Goal: Contribute content: Contribute content

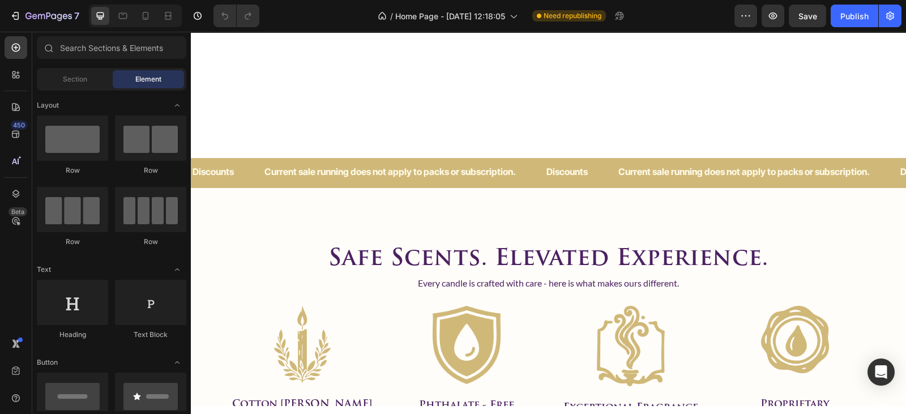
scroll to position [985, 0]
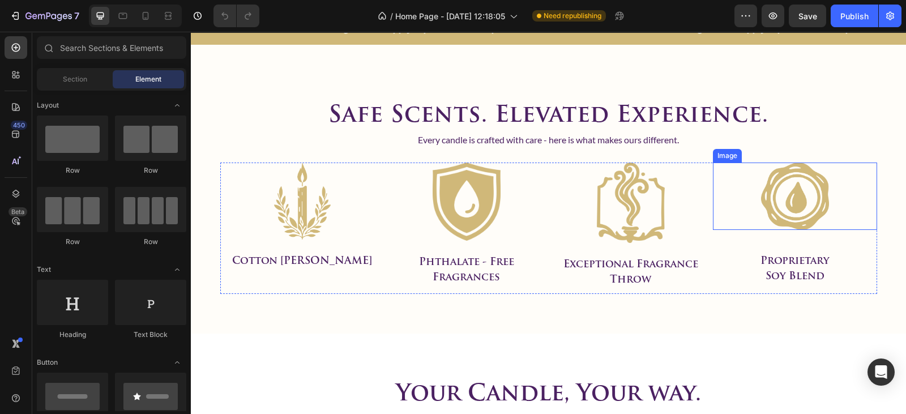
click at [791, 198] on img at bounding box center [795, 196] width 68 height 67
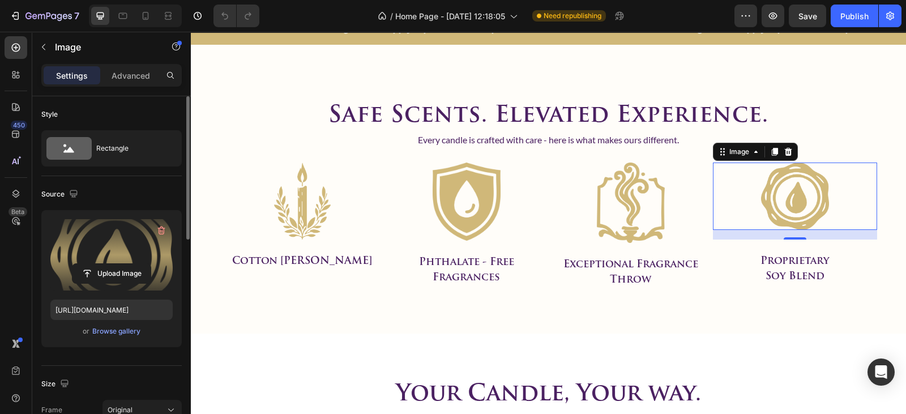
click at [113, 238] on label at bounding box center [111, 254] width 122 height 71
click at [113, 264] on input "file" at bounding box center [112, 273] width 78 height 19
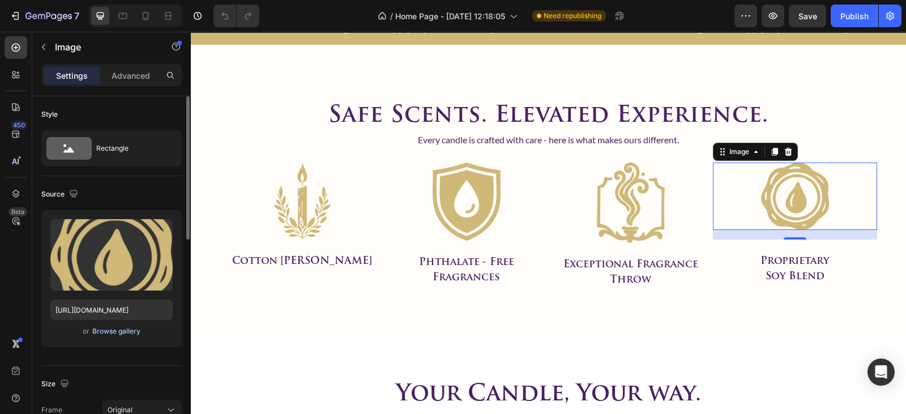
click at [116, 334] on div "Browse gallery" at bounding box center [116, 331] width 48 height 10
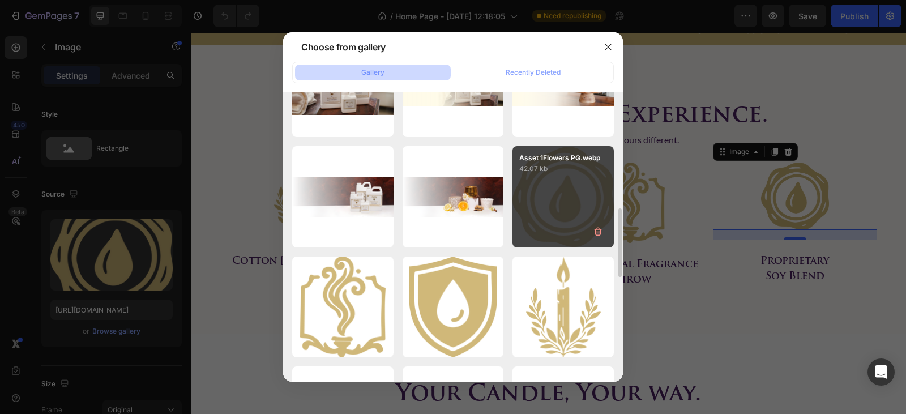
scroll to position [502, 0]
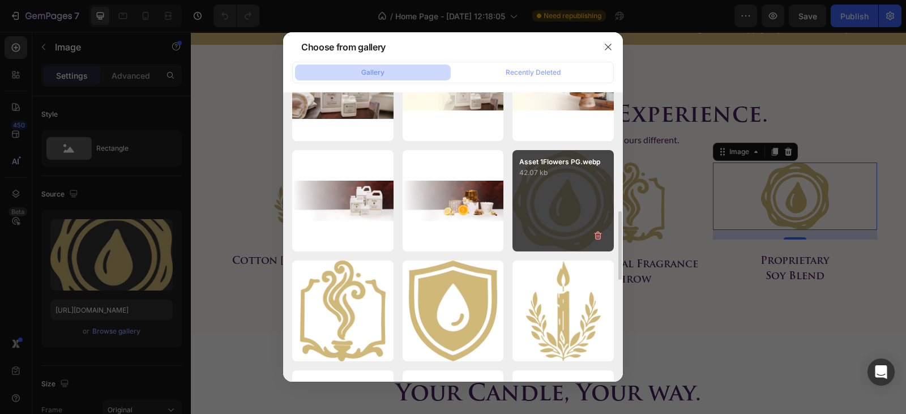
drag, startPoint x: 535, startPoint y: 223, endPoint x: 682, endPoint y: 16, distance: 253.5
click at [682, 16] on div at bounding box center [453, 207] width 906 height 414
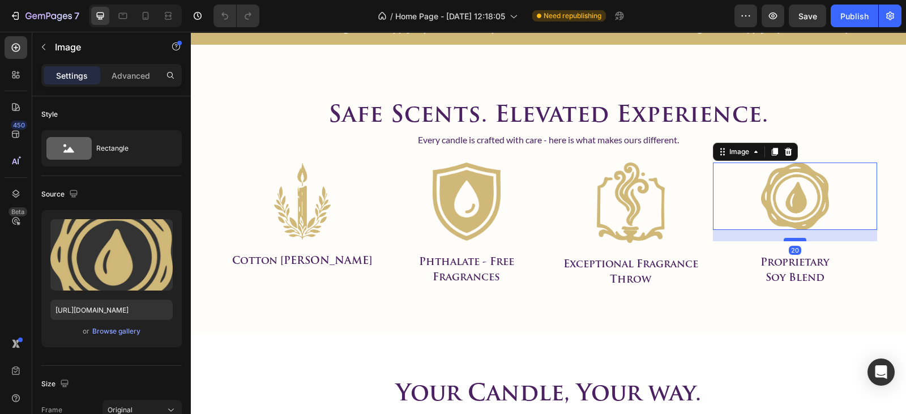
click at [786, 239] on div at bounding box center [795, 239] width 23 height 3
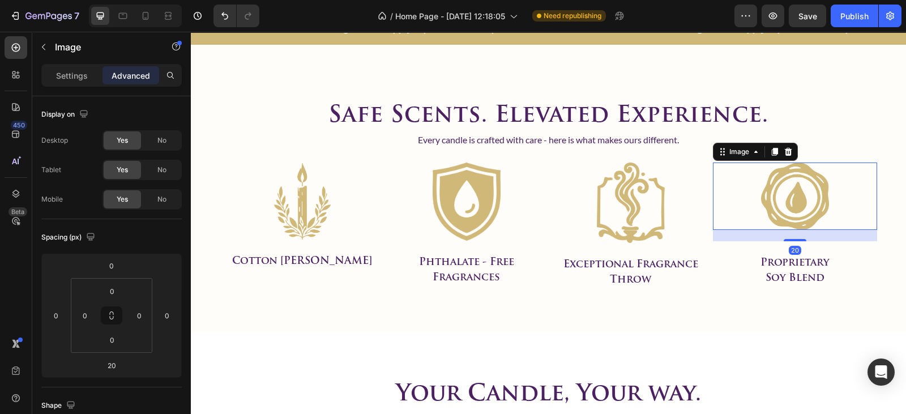
click at [765, 168] on img at bounding box center [795, 196] width 68 height 67
click at [753, 153] on icon at bounding box center [756, 151] width 9 height 9
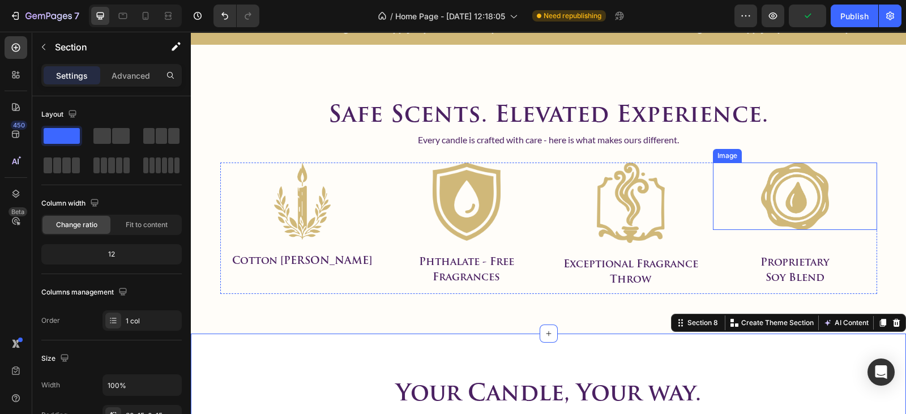
click at [785, 202] on img at bounding box center [795, 196] width 68 height 67
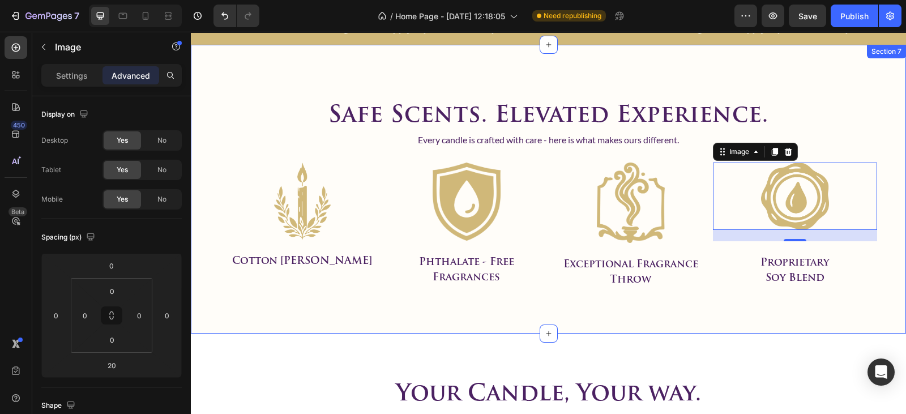
click at [677, 331] on div "safe scents. elevated experience. Heading Every candle is crafted with care - h…" at bounding box center [548, 189] width 715 height 289
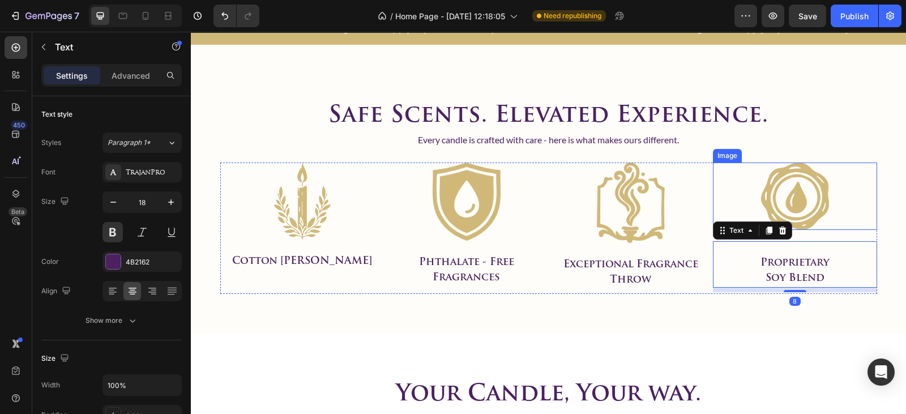
click at [796, 216] on img at bounding box center [795, 196] width 68 height 67
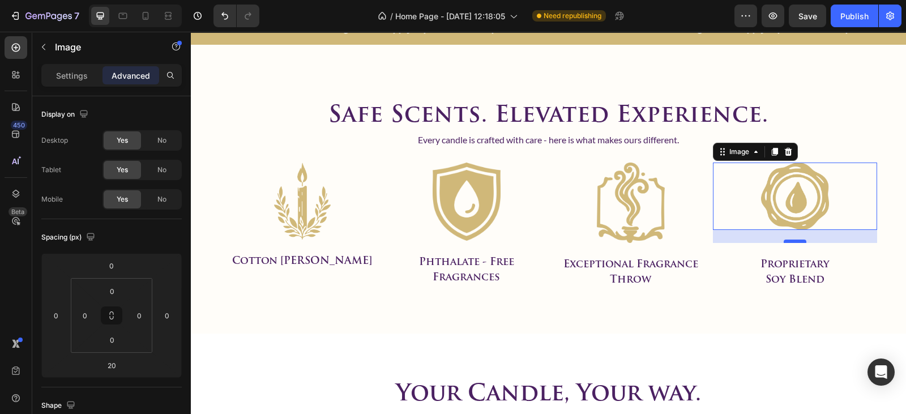
click at [789, 241] on div at bounding box center [795, 241] width 23 height 3
type input "23"
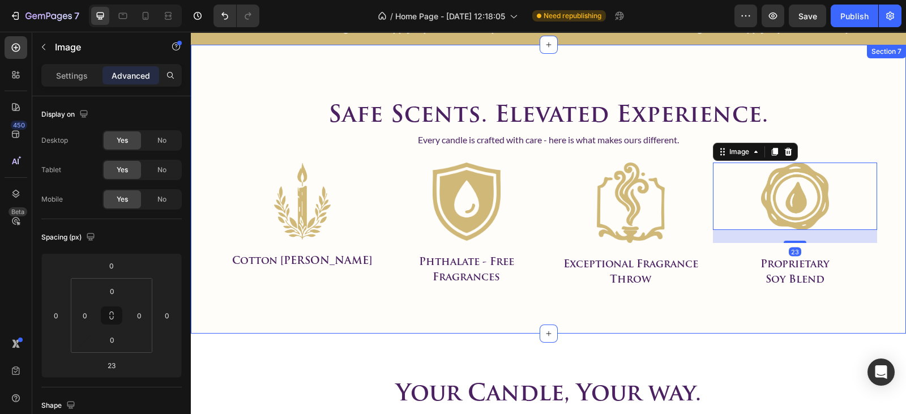
click at [668, 314] on div "safe scents. elevated experience. Heading Every candle is crafted with care - h…" at bounding box center [548, 189] width 715 height 289
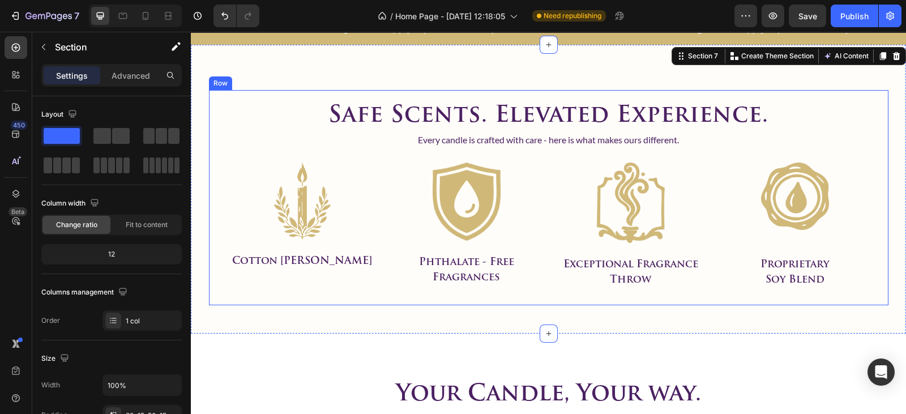
click at [762, 197] on img at bounding box center [795, 196] width 68 height 67
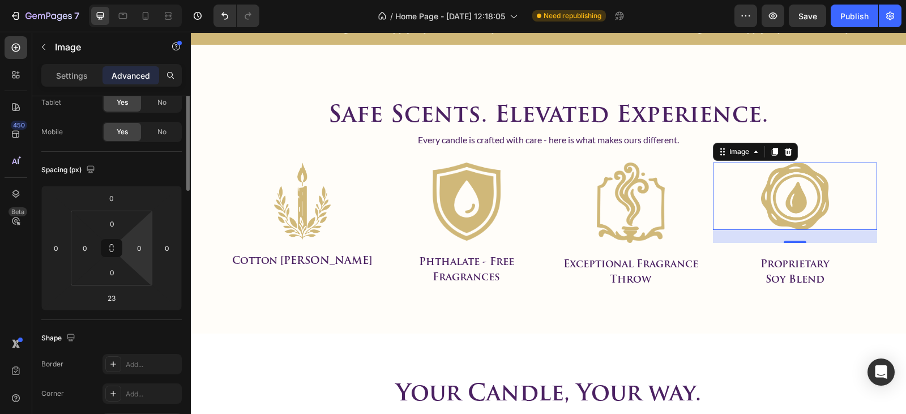
scroll to position [0, 0]
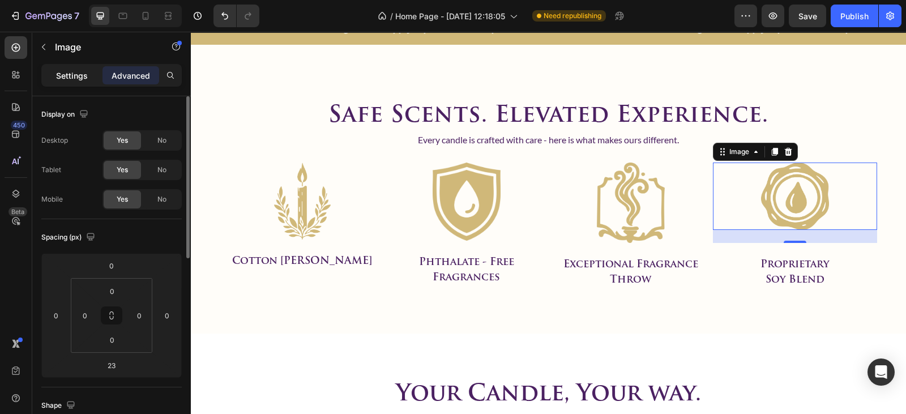
click at [75, 75] on p "Settings" at bounding box center [72, 76] width 32 height 12
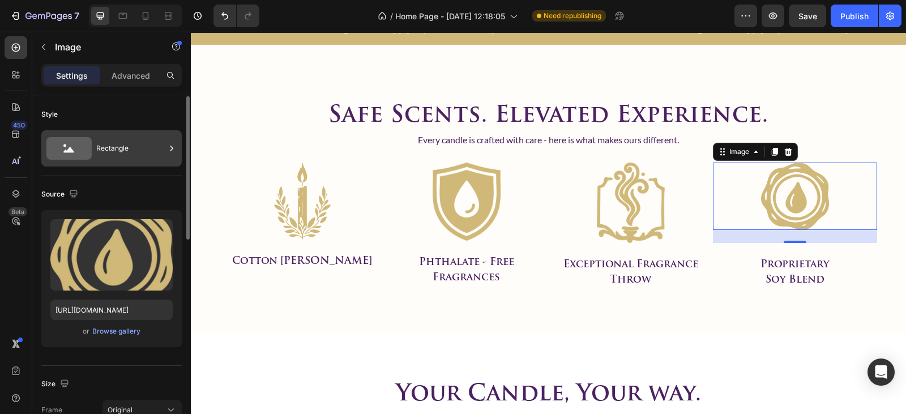
click at [112, 147] on div "Rectangle" at bounding box center [130, 148] width 69 height 26
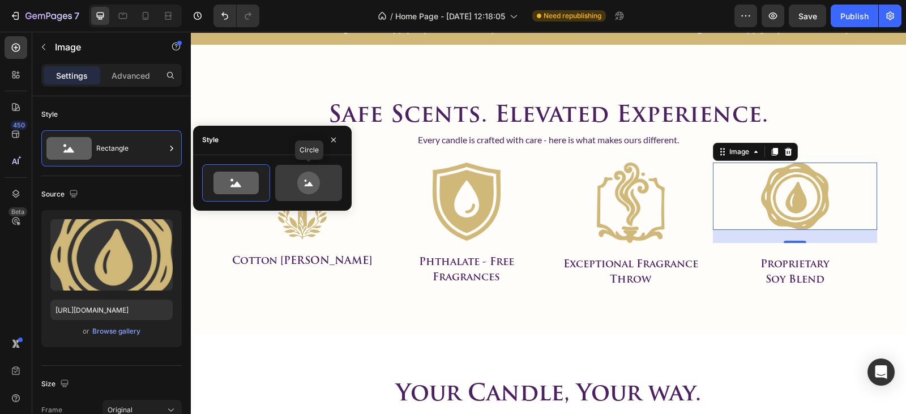
click at [310, 180] on icon at bounding box center [308, 183] width 23 height 23
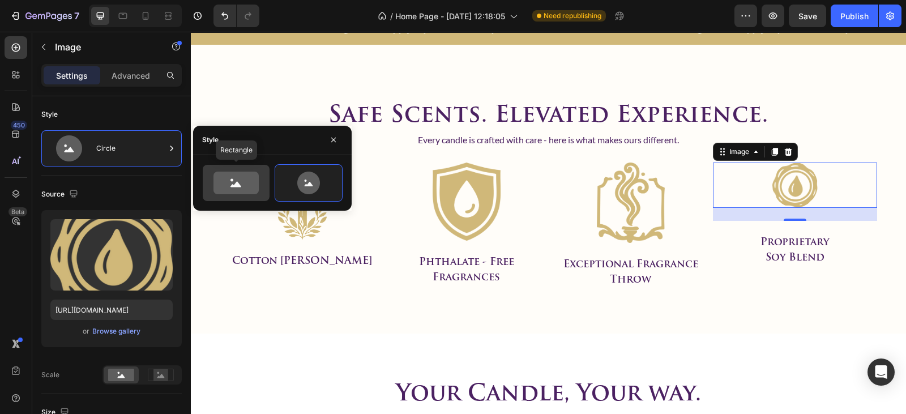
click at [237, 180] on icon at bounding box center [236, 183] width 45 height 23
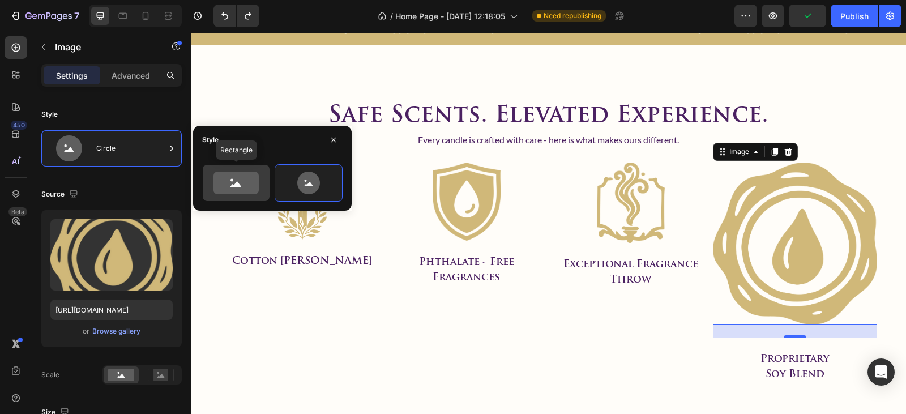
type input "120"
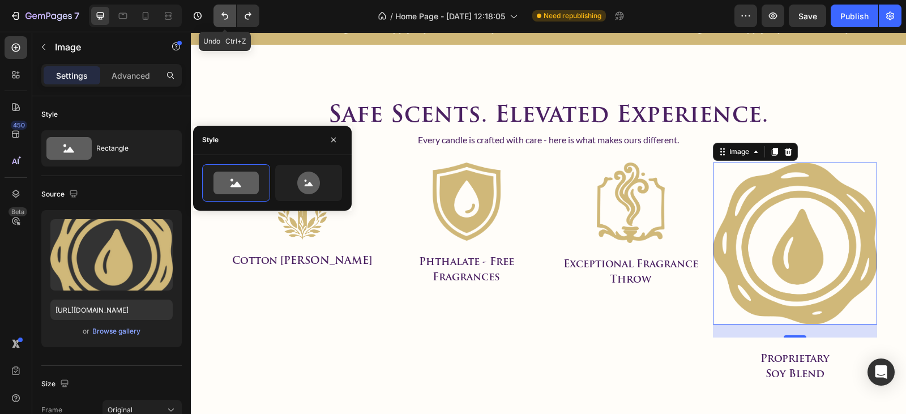
click at [230, 14] on icon "Undo/Redo" at bounding box center [224, 15] width 11 height 11
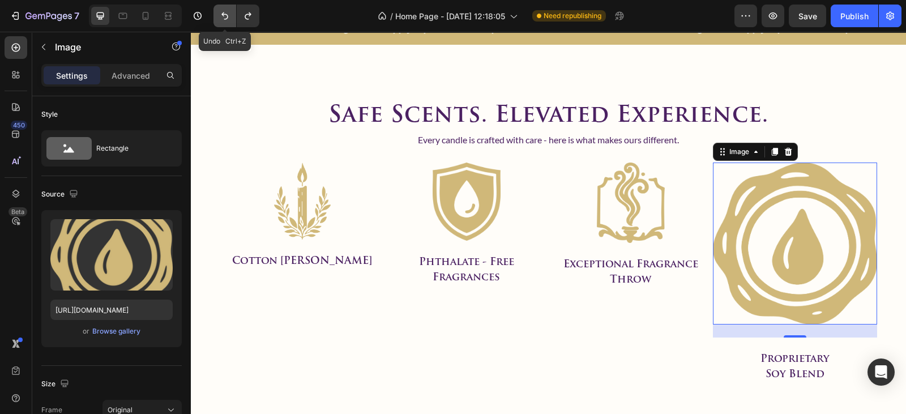
click at [227, 23] on button "Undo/Redo" at bounding box center [225, 16] width 23 height 23
click at [227, 17] on icon "Undo/Redo" at bounding box center [224, 15] width 7 height 7
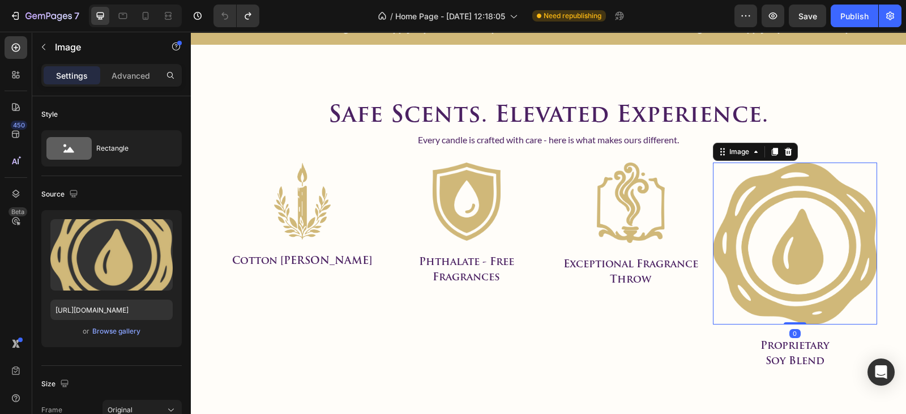
drag, startPoint x: 793, startPoint y: 332, endPoint x: 790, endPoint y: 281, distance: 51.1
click at [790, 281] on div "Image 0" at bounding box center [795, 244] width 164 height 162
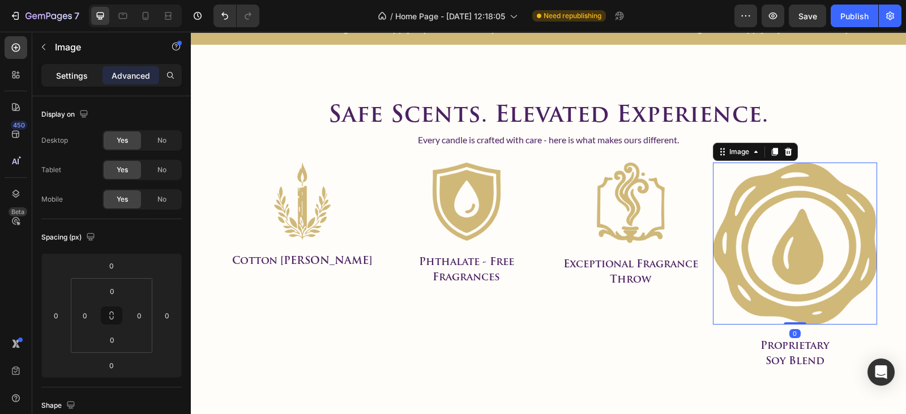
click at [74, 76] on p "Settings" at bounding box center [72, 76] width 32 height 12
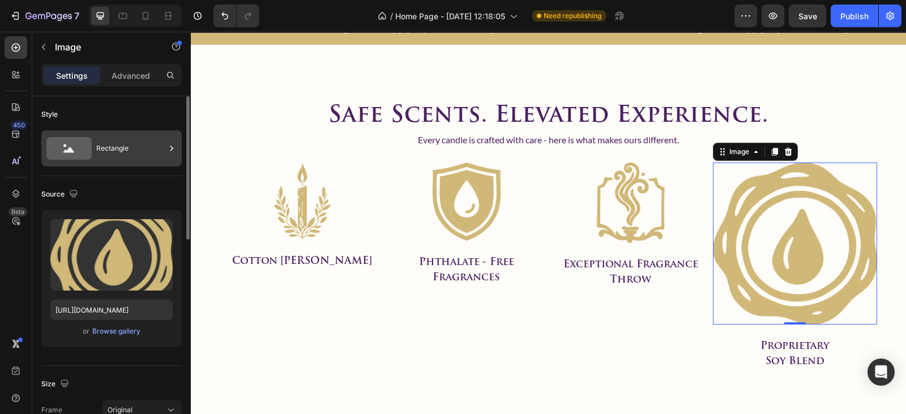
click at [122, 159] on div "Rectangle" at bounding box center [130, 148] width 69 height 26
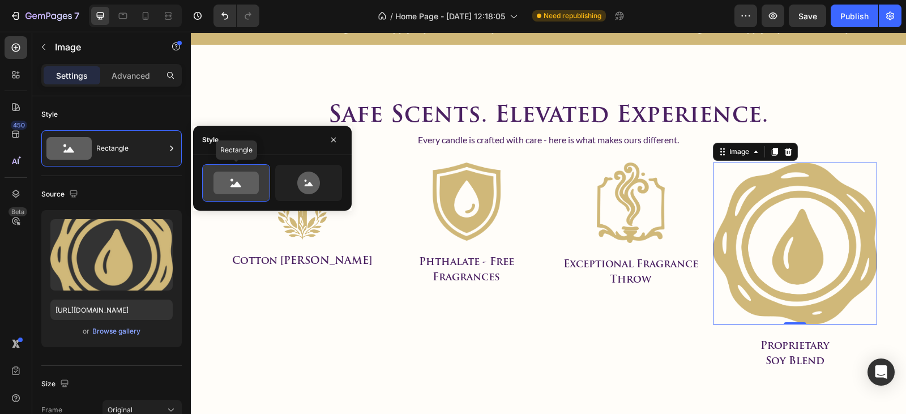
click at [233, 180] on icon at bounding box center [236, 183] width 45 height 23
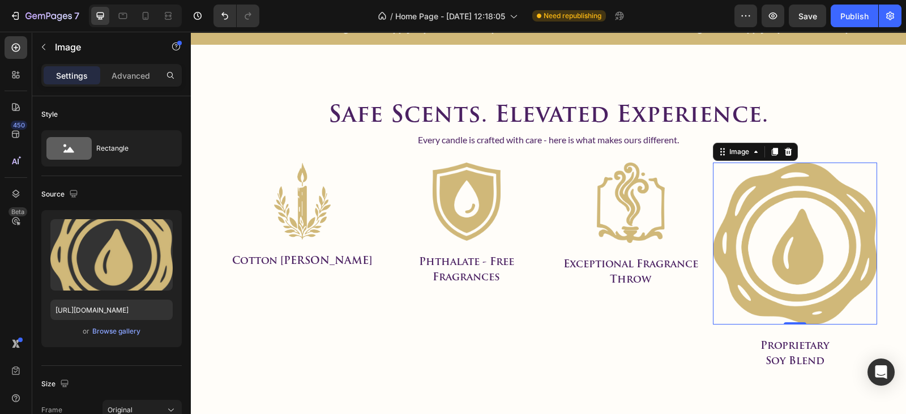
click at [769, 242] on img at bounding box center [795, 244] width 164 height 162
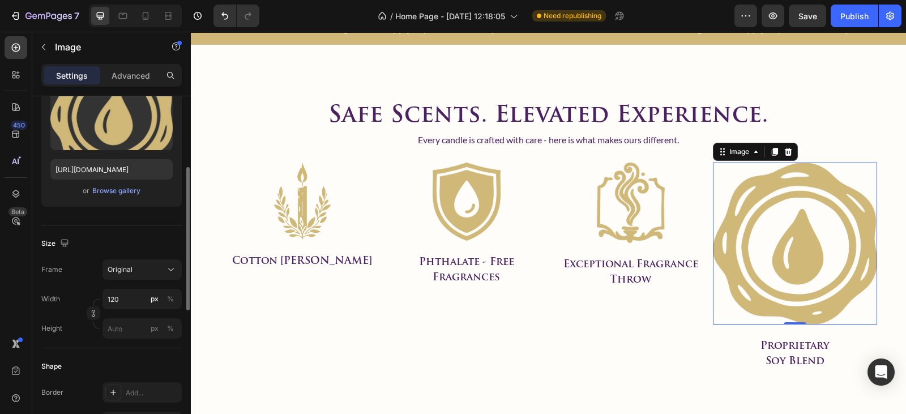
scroll to position [162, 0]
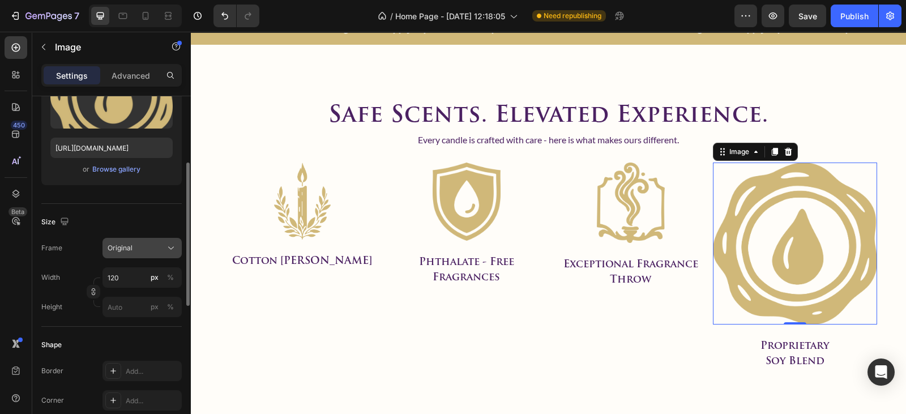
click at [138, 238] on button "Original" at bounding box center [142, 248] width 79 height 20
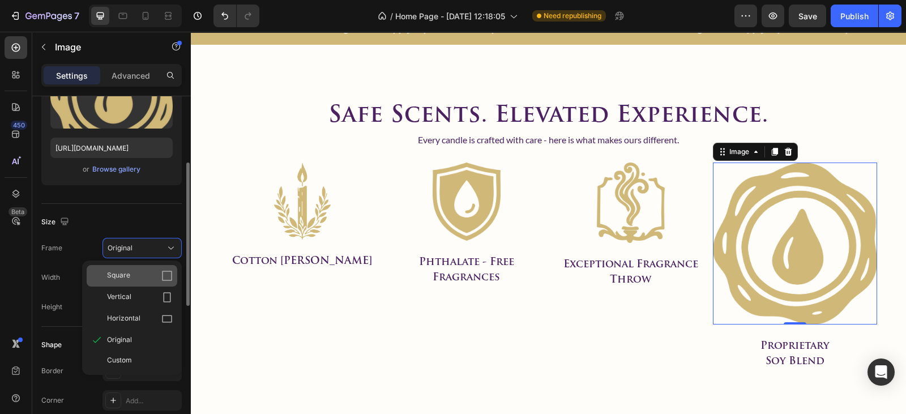
click at [134, 276] on div "Square" at bounding box center [140, 275] width 66 height 11
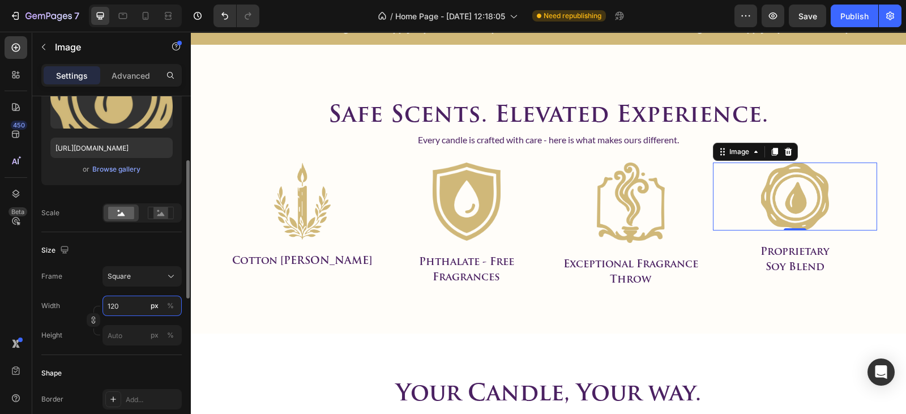
click at [123, 306] on input "120" at bounding box center [142, 306] width 79 height 20
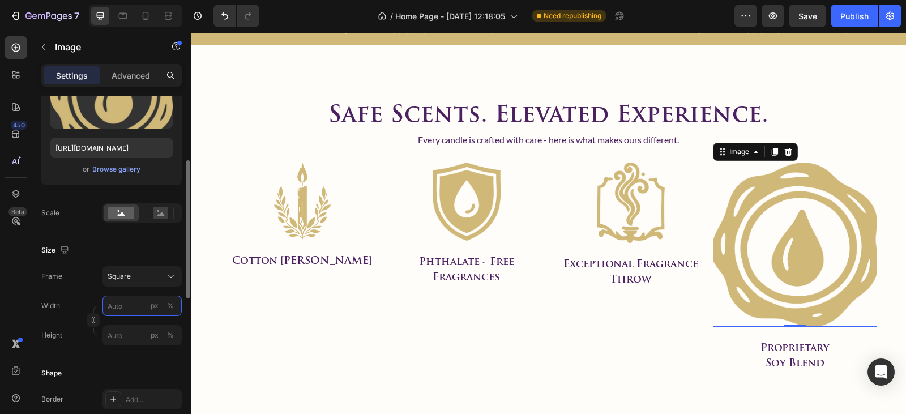
type input "1"
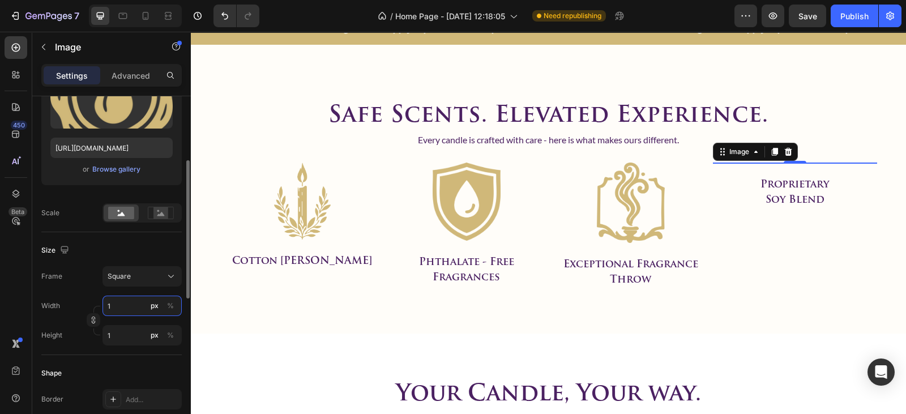
type input "14"
type input "1"
type input "14"
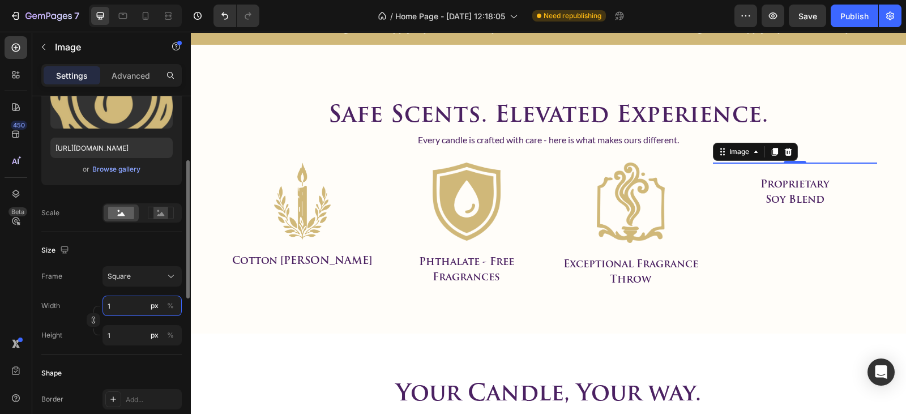
type input "14"
type input "140"
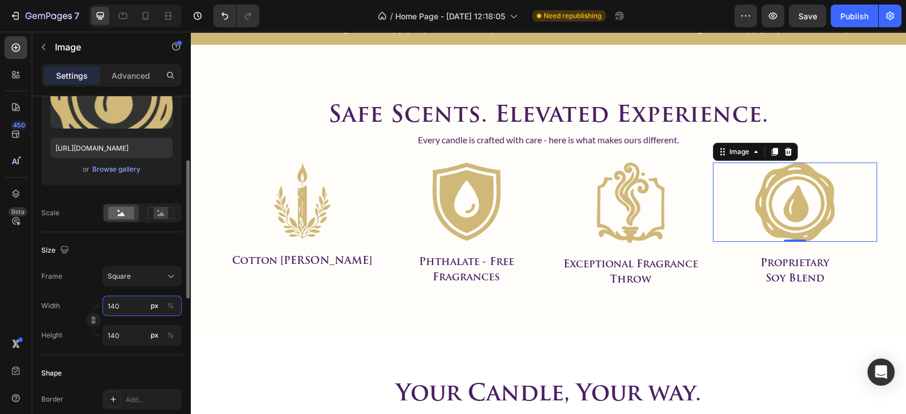
type input "14"
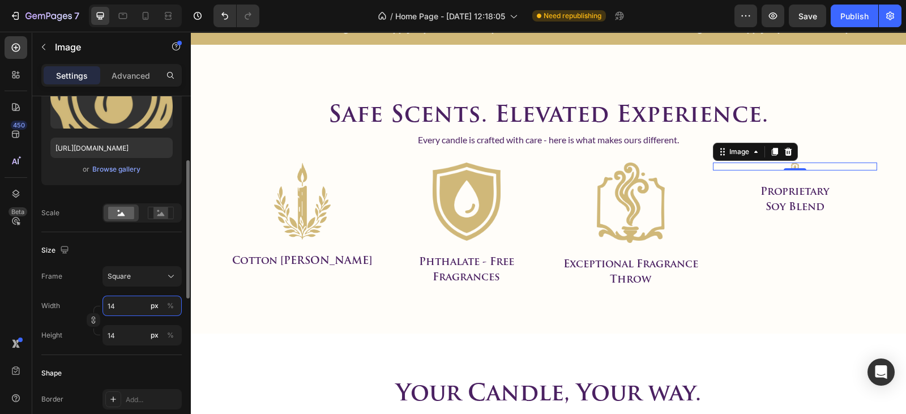
type input "1"
type input "13"
type input "135"
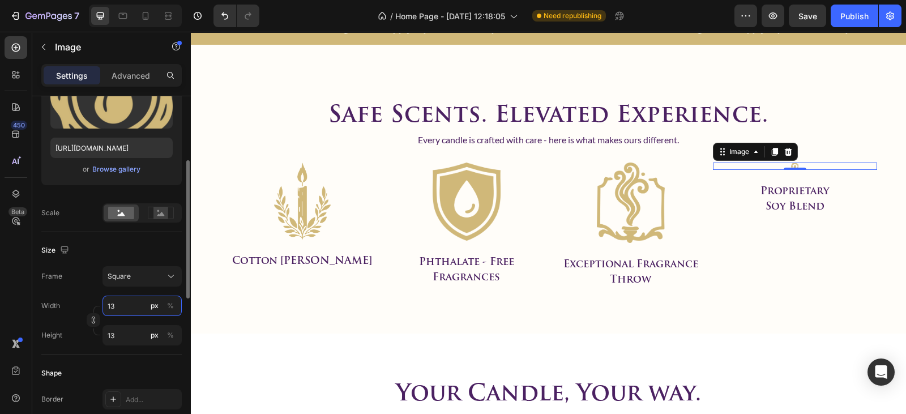
type input "135"
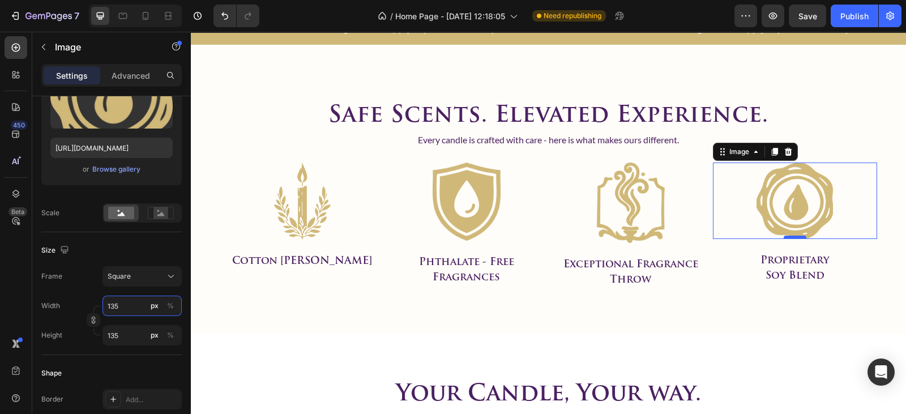
type input "135"
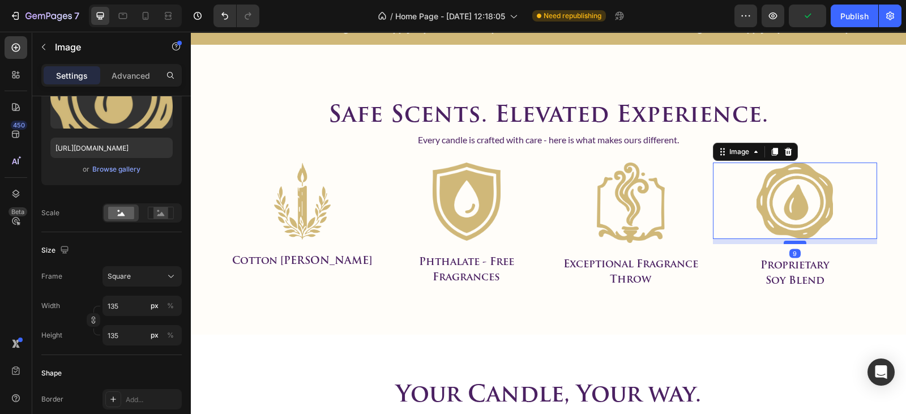
click at [792, 241] on div at bounding box center [795, 242] width 23 height 3
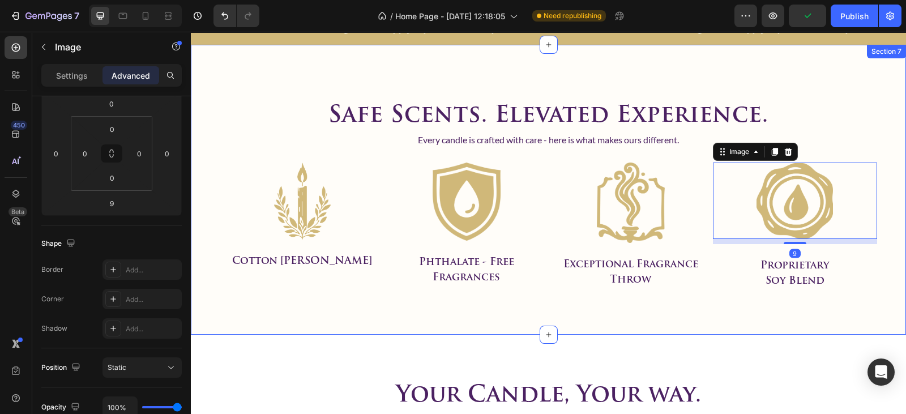
click at [722, 313] on div "safe scents. elevated experience. Heading Every candle is crafted with care - h…" at bounding box center [548, 190] width 715 height 291
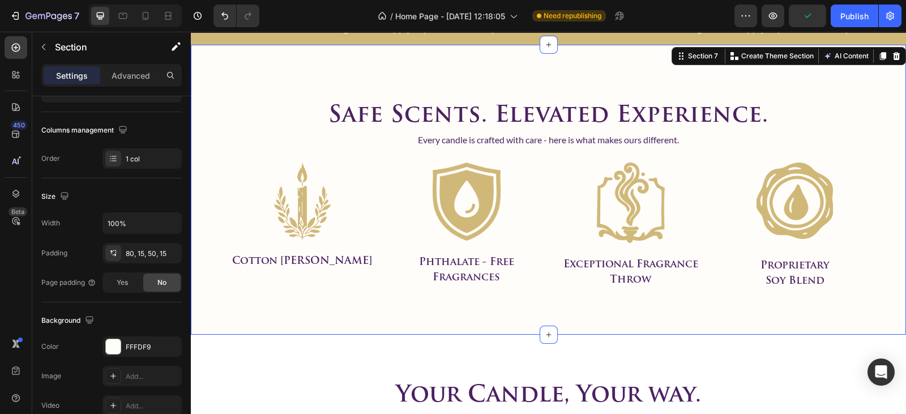
scroll to position [0, 0]
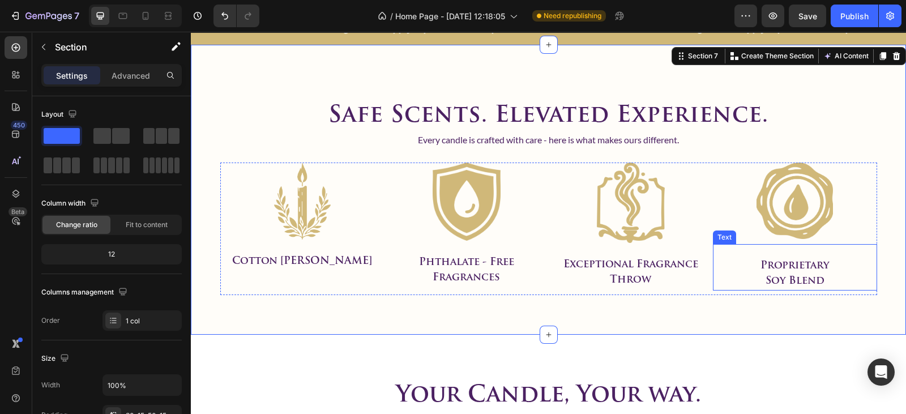
click at [786, 275] on p "soy blend" at bounding box center [795, 281] width 162 height 15
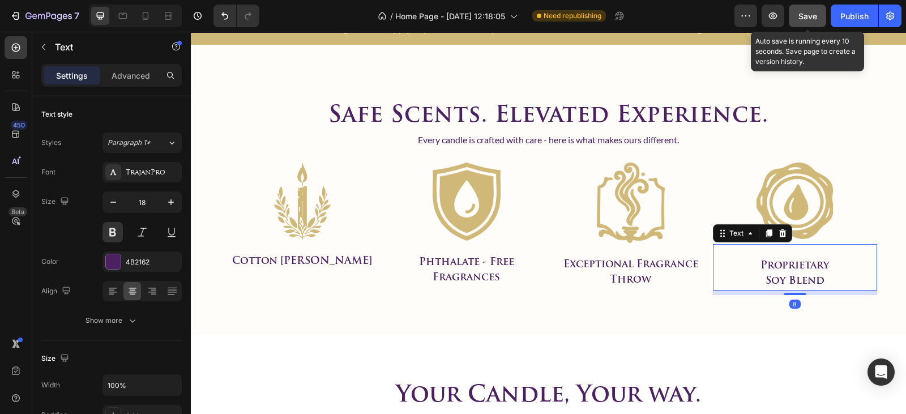
click at [802, 15] on span "Save" at bounding box center [808, 16] width 19 height 10
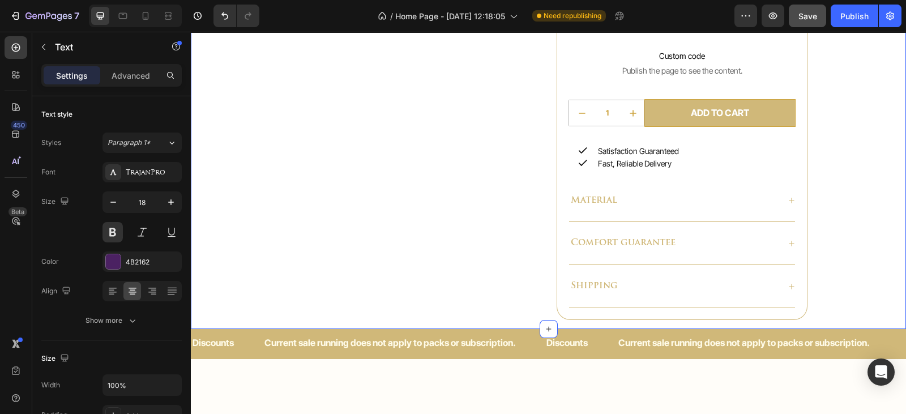
scroll to position [1300, 0]
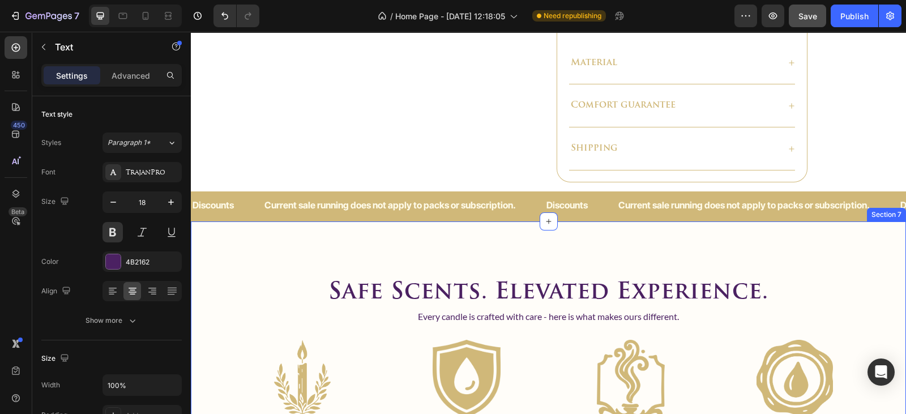
click at [523, 221] on div "safe scents. elevated experience. Heading Every candle is crafted with care - h…" at bounding box center [548, 366] width 715 height 291
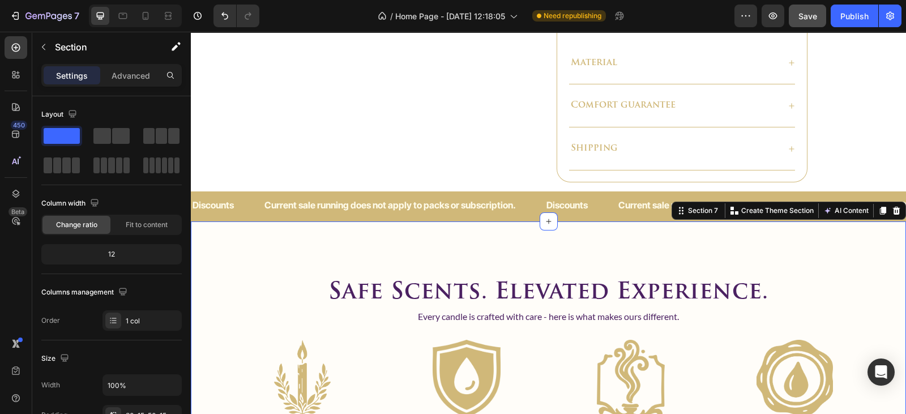
click at [515, 208] on p "Current sale running does not apply to packs or subscription." at bounding box center [391, 205] width 252 height 16
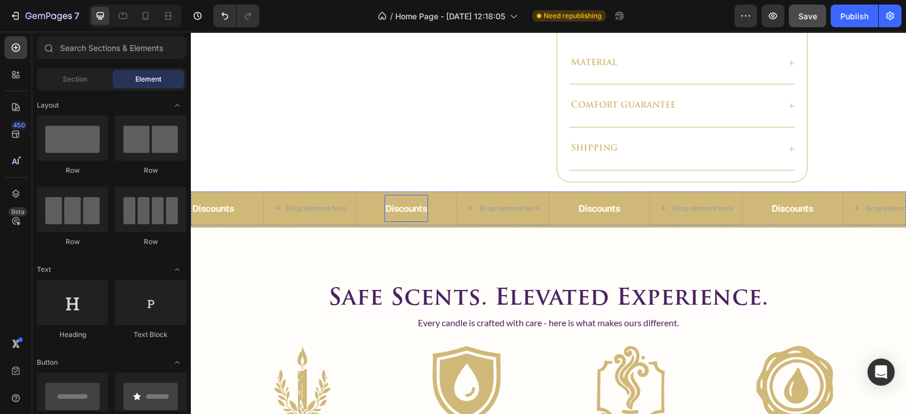
click at [405, 202] on p "Discounts" at bounding box center [406, 209] width 41 height 16
click at [416, 216] on div "Drop element here" at bounding box center [373, 208] width 121 height 34
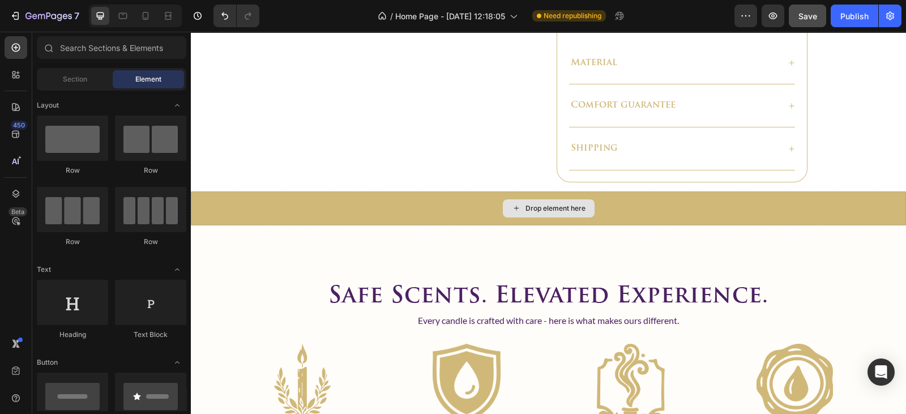
click at [415, 218] on div "Drop element here" at bounding box center [548, 208] width 715 height 34
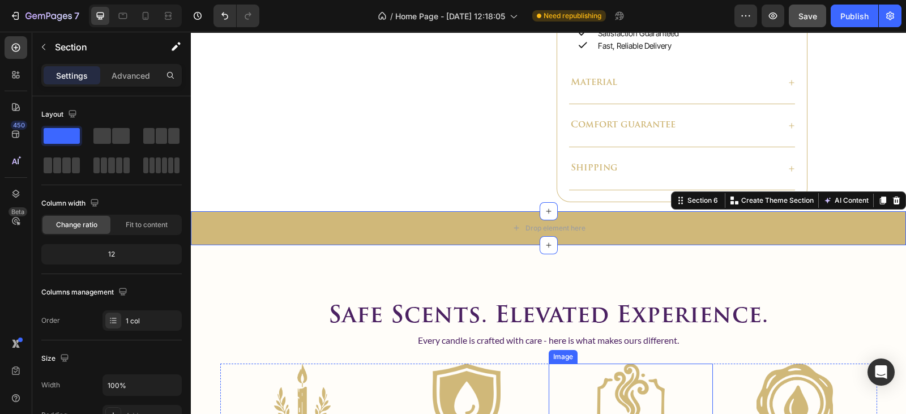
scroll to position [1278, 0]
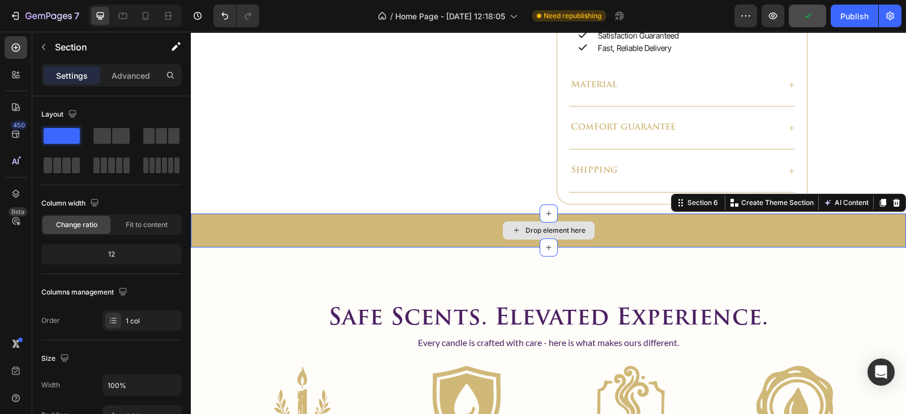
click at [460, 220] on div "Drop element here" at bounding box center [548, 231] width 715 height 34
click at [485, 221] on div "Drop element here" at bounding box center [548, 231] width 715 height 34
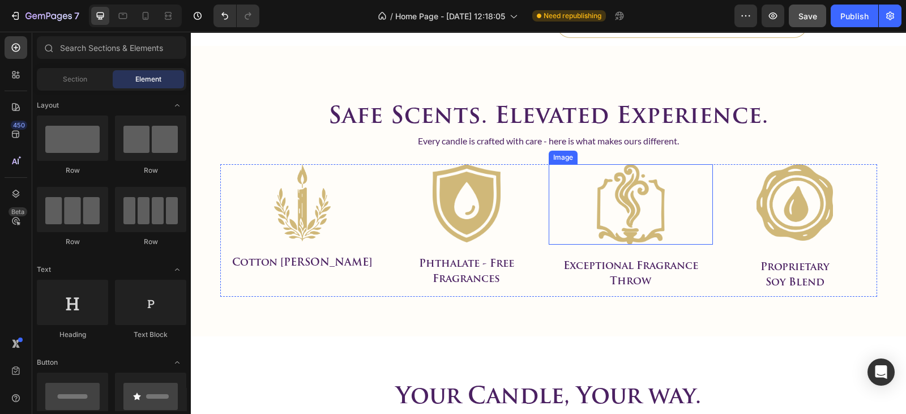
scroll to position [1263, 0]
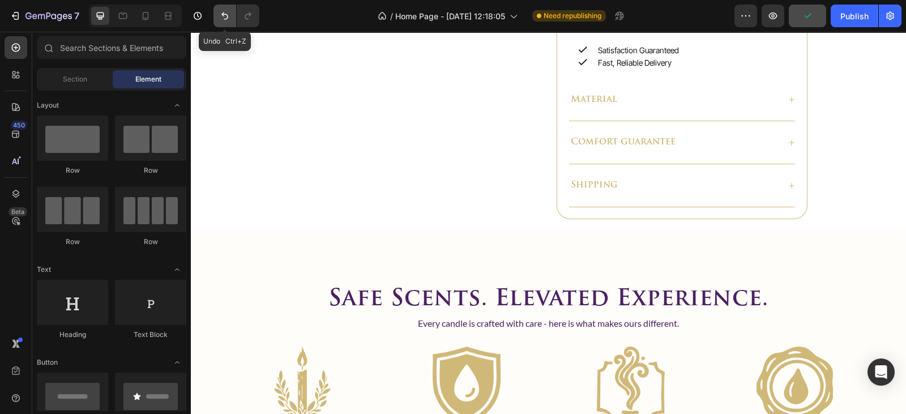
click at [228, 20] on icon "Undo/Redo" at bounding box center [224, 15] width 11 height 11
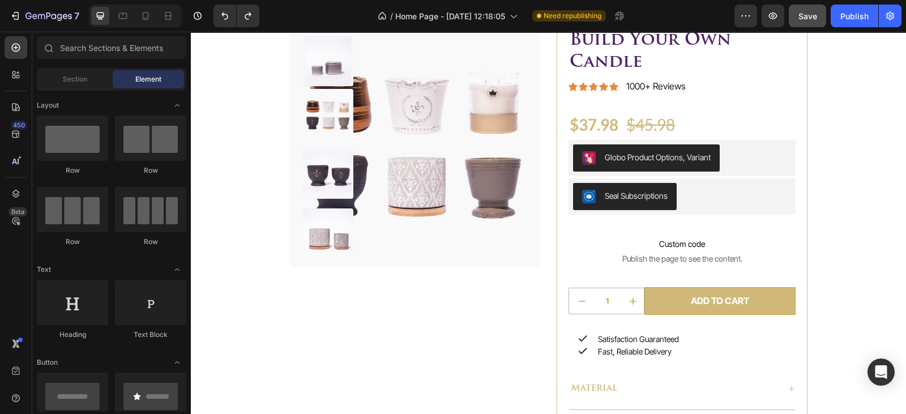
scroll to position [972, 0]
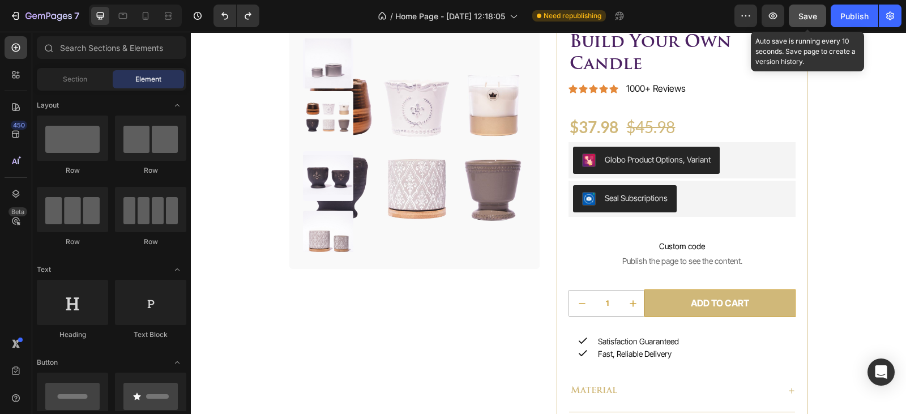
click at [807, 15] on span "Save" at bounding box center [808, 16] width 19 height 10
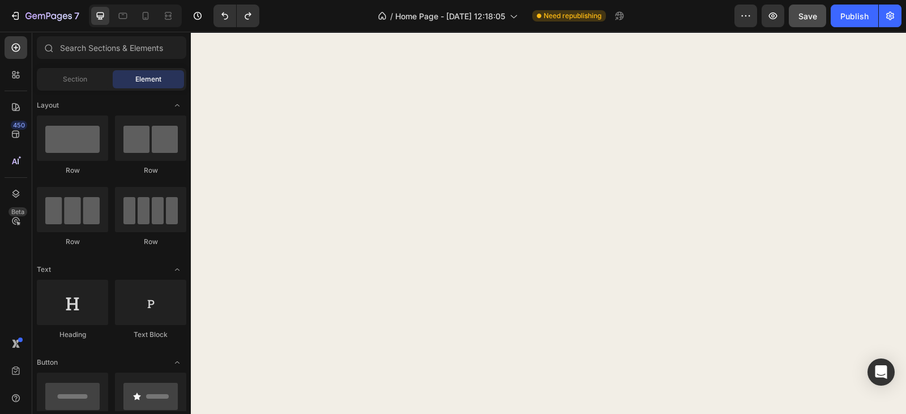
scroll to position [0, 0]
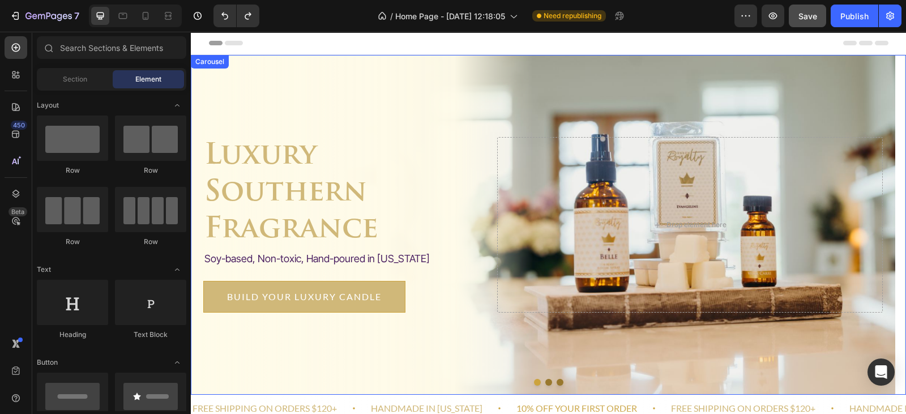
click at [546, 382] on button "Dot" at bounding box center [549, 382] width 7 height 7
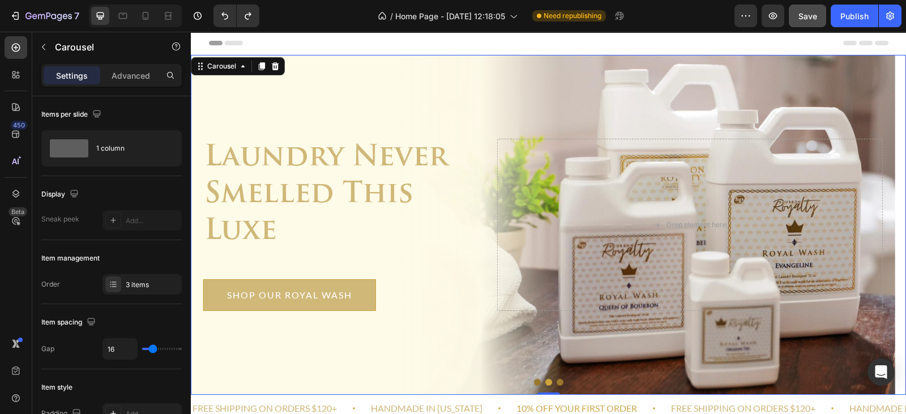
click at [557, 382] on button "Dot" at bounding box center [560, 382] width 7 height 7
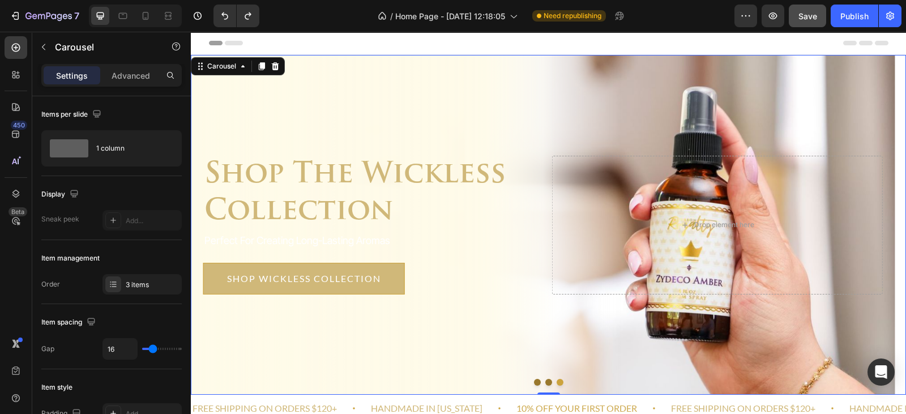
click at [546, 382] on button "Dot" at bounding box center [549, 382] width 7 height 7
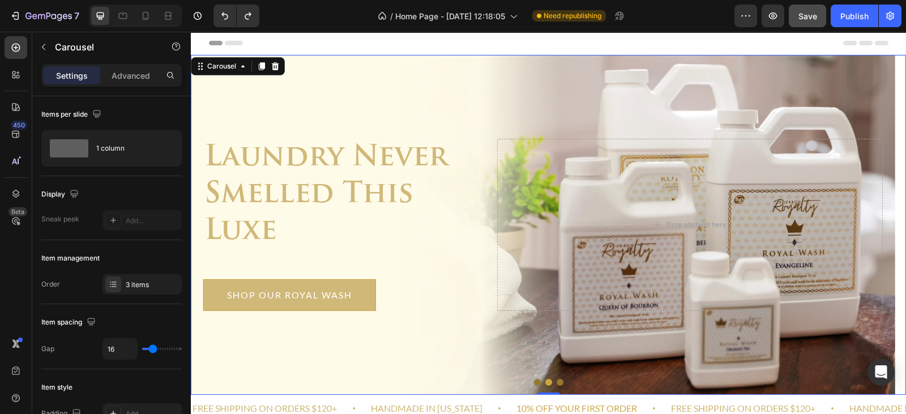
click at [534, 383] on button "Dot" at bounding box center [537, 382] width 7 height 7
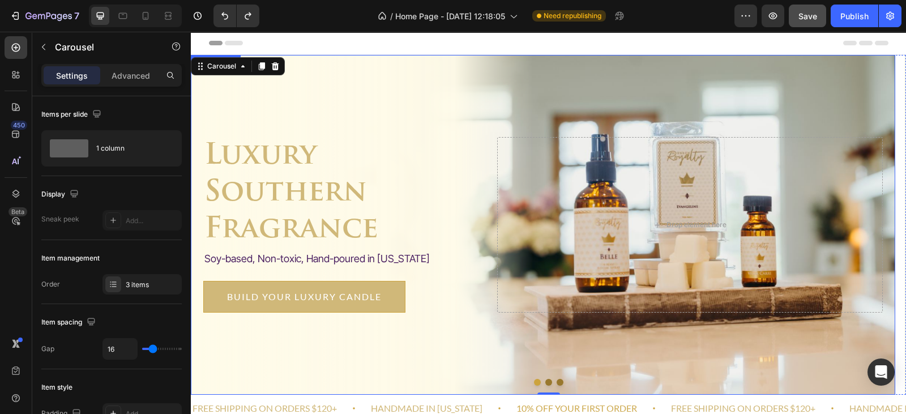
click at [579, 110] on div "Overlay" at bounding box center [543, 225] width 705 height 340
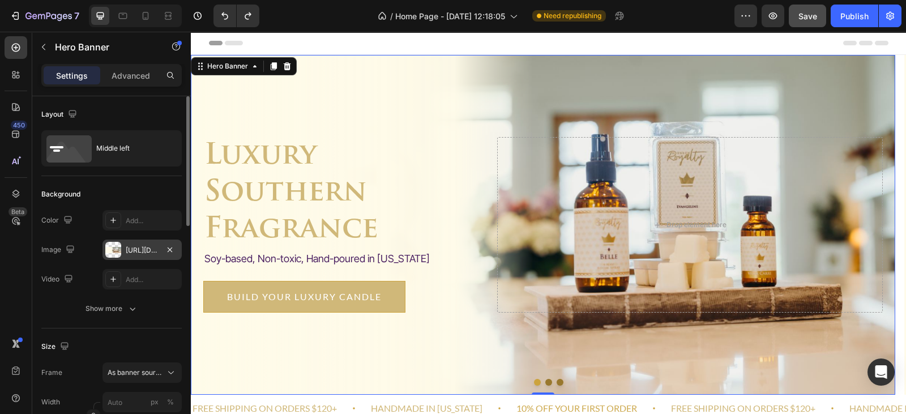
click at [110, 252] on div at bounding box center [113, 250] width 16 height 16
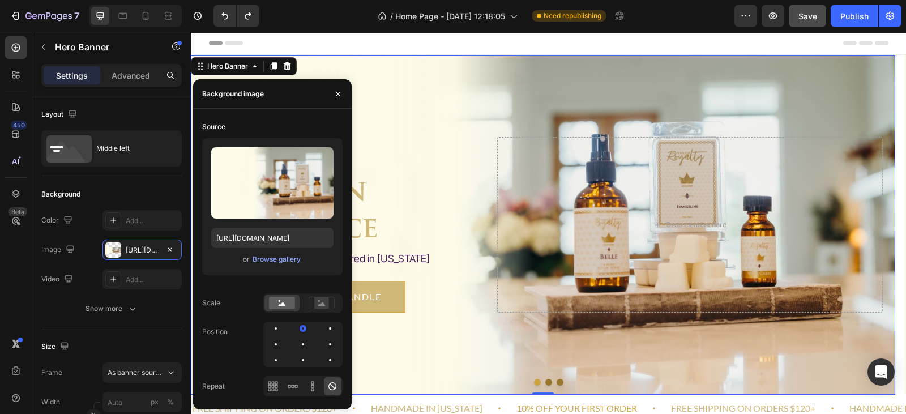
click at [604, 40] on div "Header" at bounding box center [549, 43] width 680 height 23
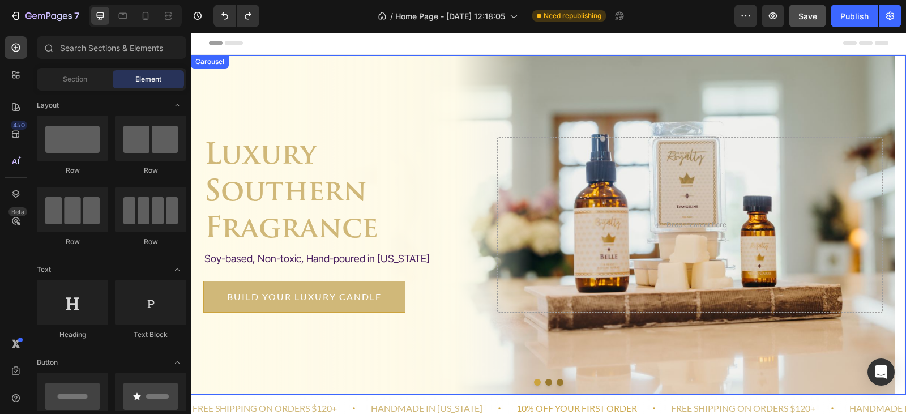
click at [557, 383] on button "Dot" at bounding box center [560, 382] width 7 height 7
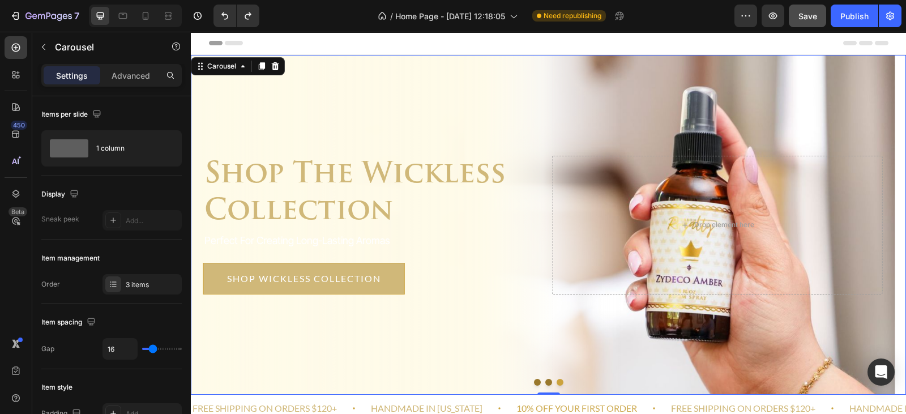
click at [557, 383] on button "Dot" at bounding box center [560, 382] width 7 height 7
click at [557, 380] on button "Dot" at bounding box center [560, 382] width 7 height 7
click at [534, 381] on button "Dot" at bounding box center [537, 382] width 7 height 7
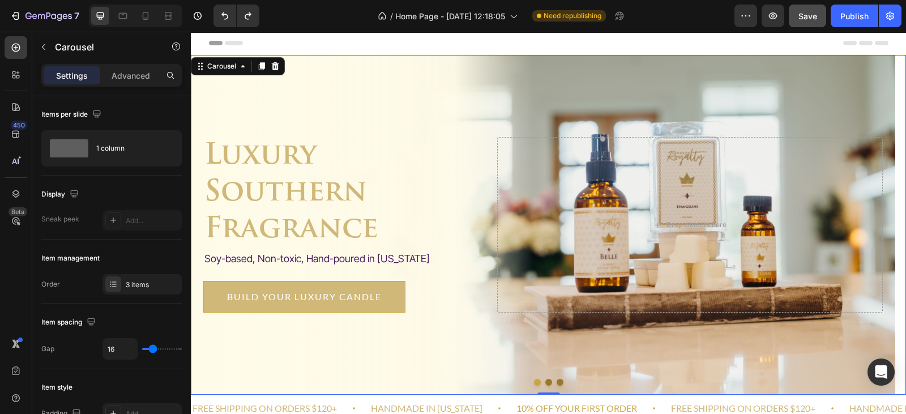
click at [557, 383] on button "Dot" at bounding box center [560, 382] width 7 height 7
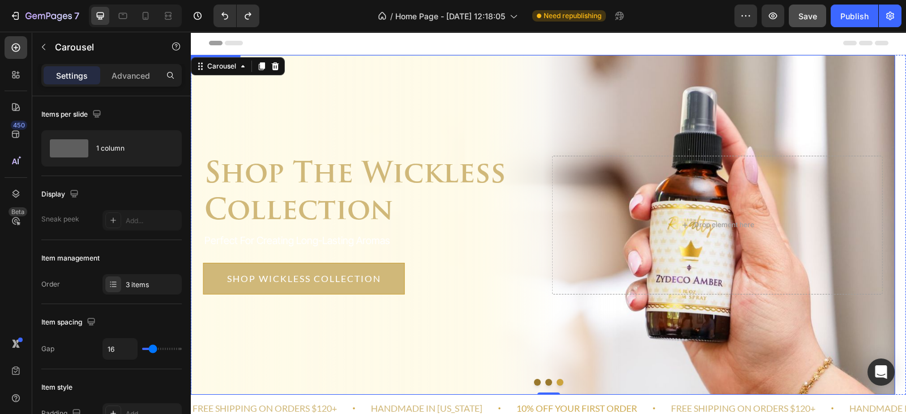
click at [610, 114] on div "Overlay" at bounding box center [543, 225] width 705 height 340
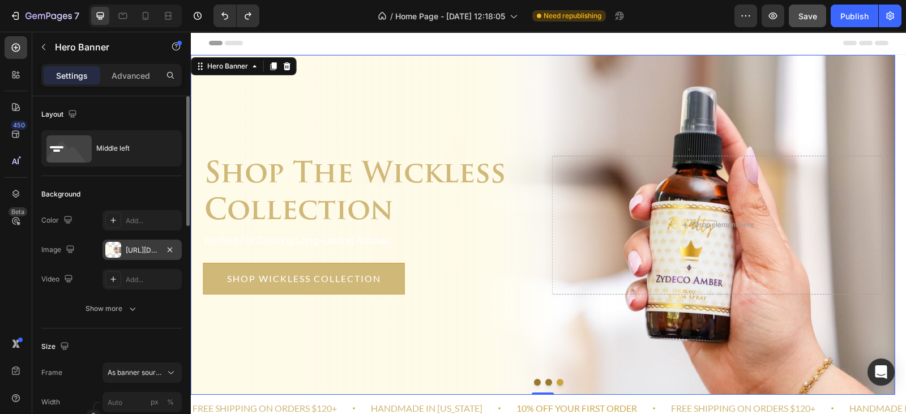
click at [133, 249] on div "[URL][DOMAIN_NAME]" at bounding box center [142, 250] width 33 height 10
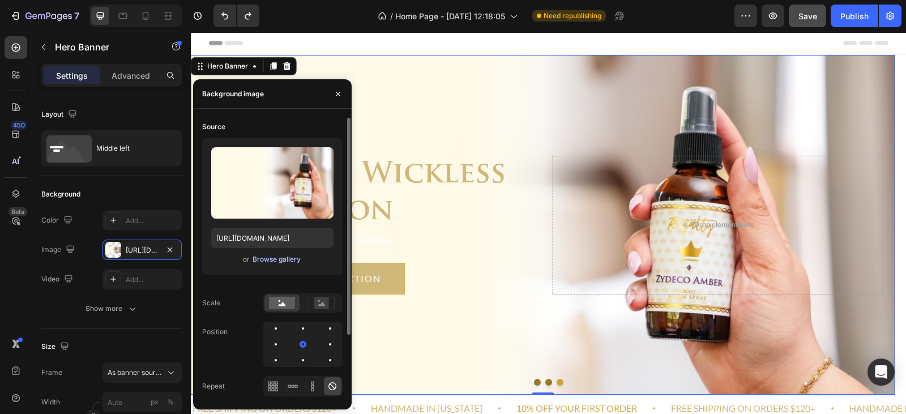
click at [274, 259] on div "Browse gallery" at bounding box center [277, 259] width 48 height 10
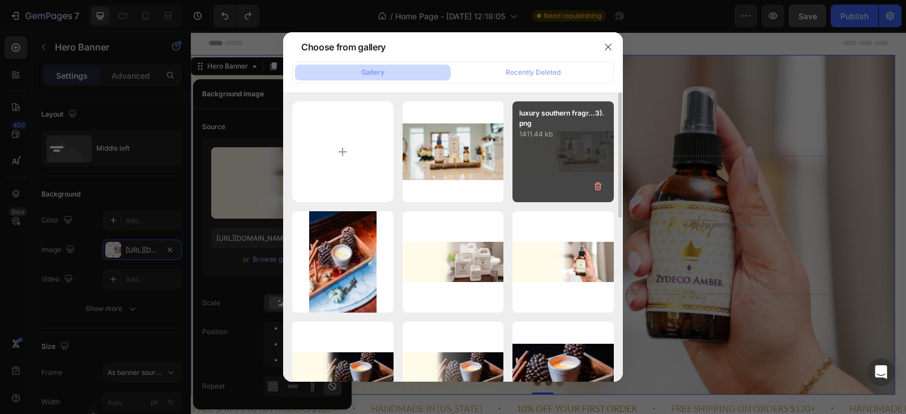
click at [570, 142] on div "luxury southern fragr...3).png 1411.44 kb" at bounding box center [563, 151] width 101 height 101
type input "[URL][DOMAIN_NAME]"
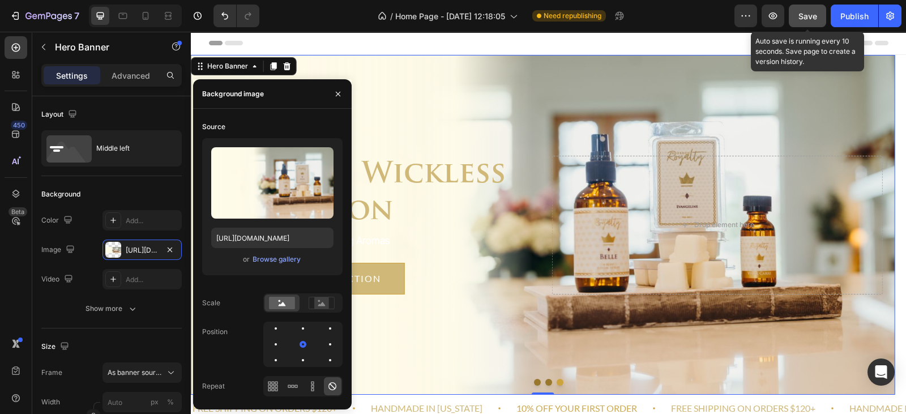
click at [803, 17] on span "Save" at bounding box center [808, 16] width 19 height 10
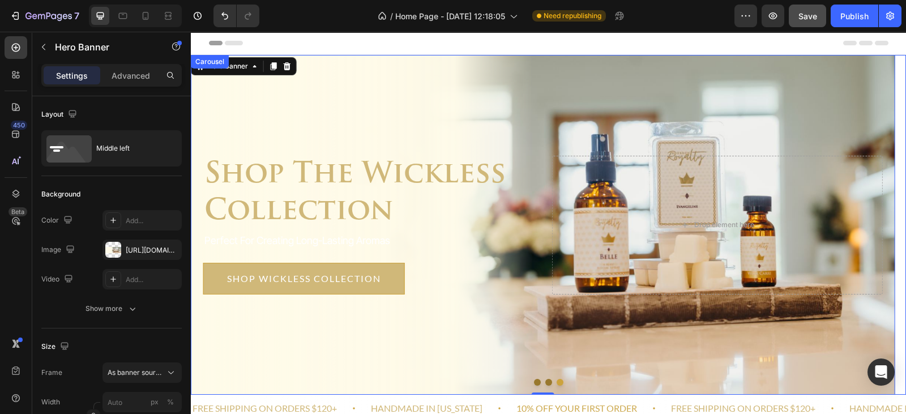
click at [534, 379] on button "Dot" at bounding box center [537, 382] width 7 height 7
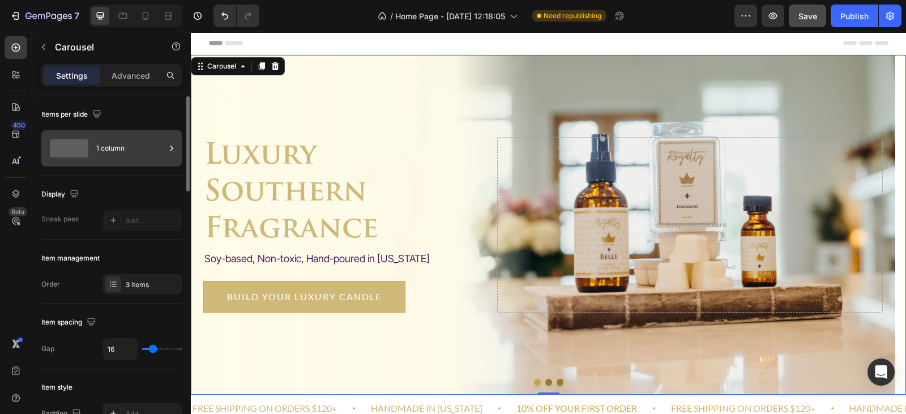
click at [120, 150] on div "1 column" at bounding box center [130, 148] width 69 height 26
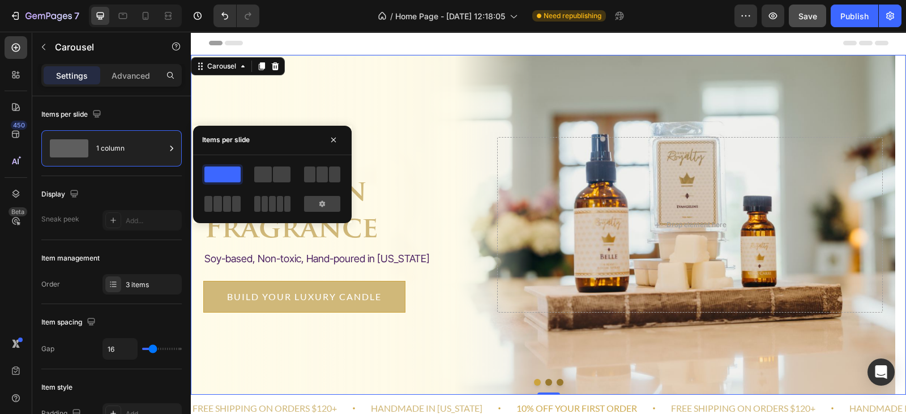
click at [579, 252] on div "Drop element here" at bounding box center [690, 225] width 386 height 176
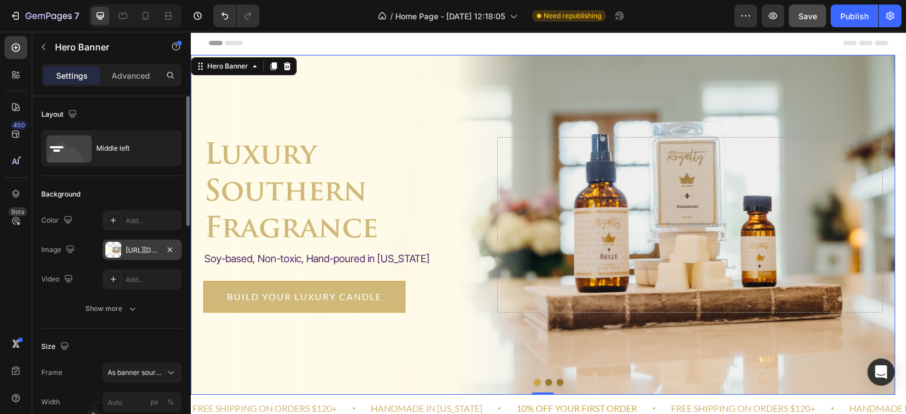
click at [133, 244] on div "[URL][DOMAIN_NAME]" at bounding box center [142, 250] width 79 height 20
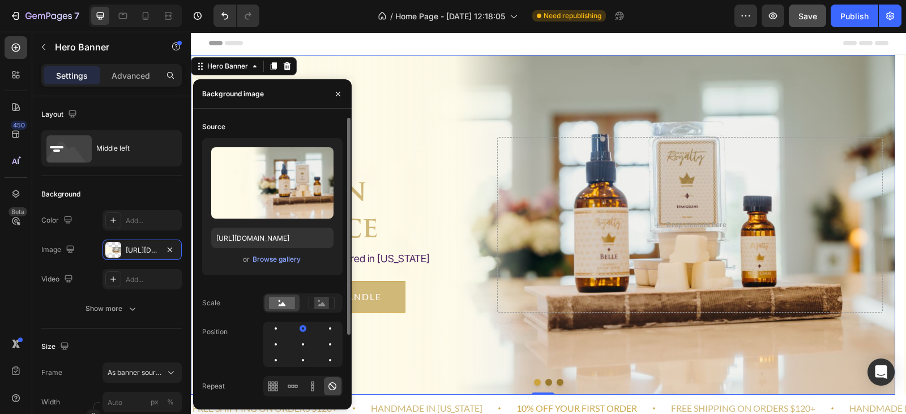
click at [248, 259] on span "or" at bounding box center [246, 260] width 7 height 14
click at [265, 259] on div "Browse gallery" at bounding box center [277, 259] width 48 height 10
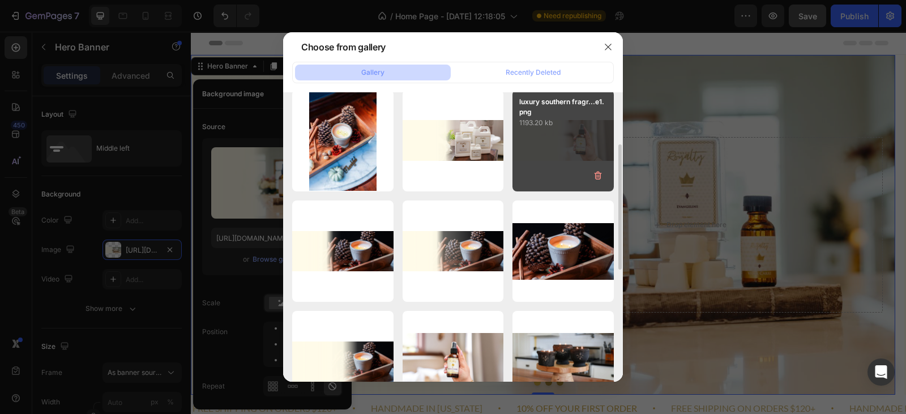
scroll to position [131, 0]
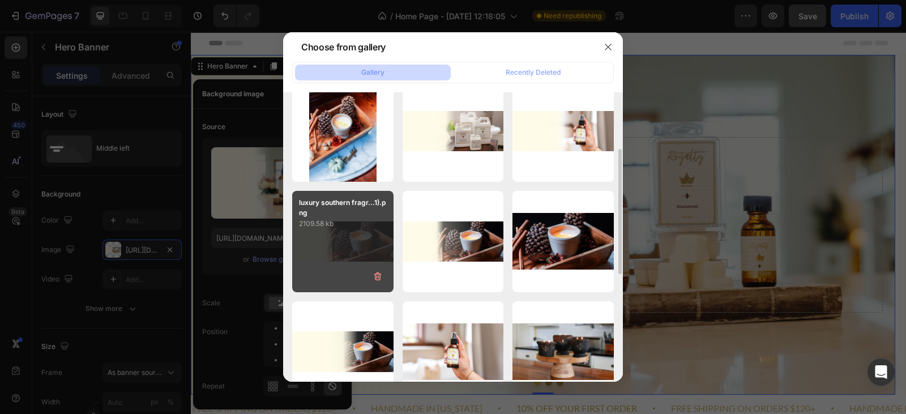
click at [352, 243] on div "luxury southern fragr...1).png 2109.58 kb" at bounding box center [342, 241] width 101 height 101
type input "[URL][DOMAIN_NAME]"
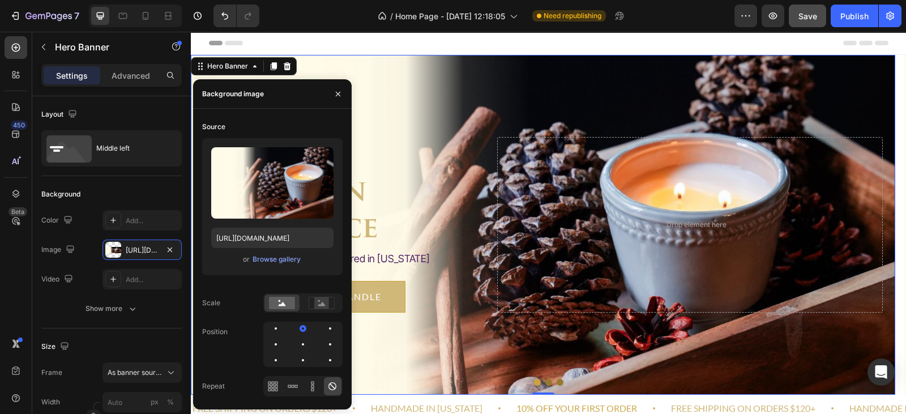
click at [407, 43] on div "Header" at bounding box center [549, 43] width 680 height 23
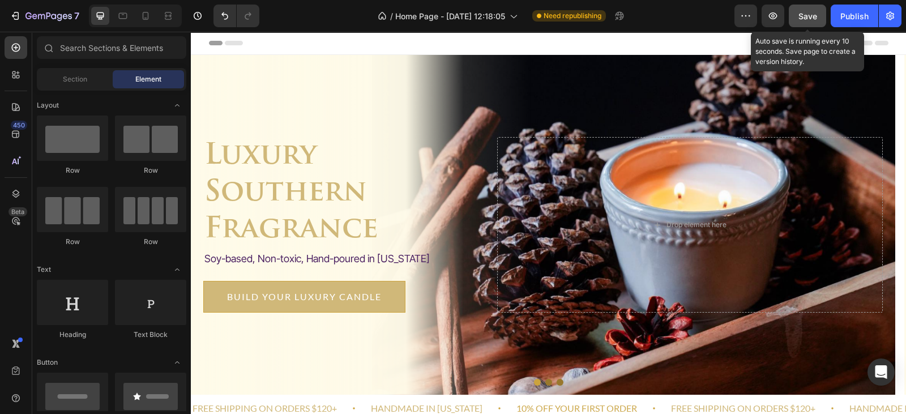
click at [812, 11] on span "Save" at bounding box center [808, 16] width 19 height 10
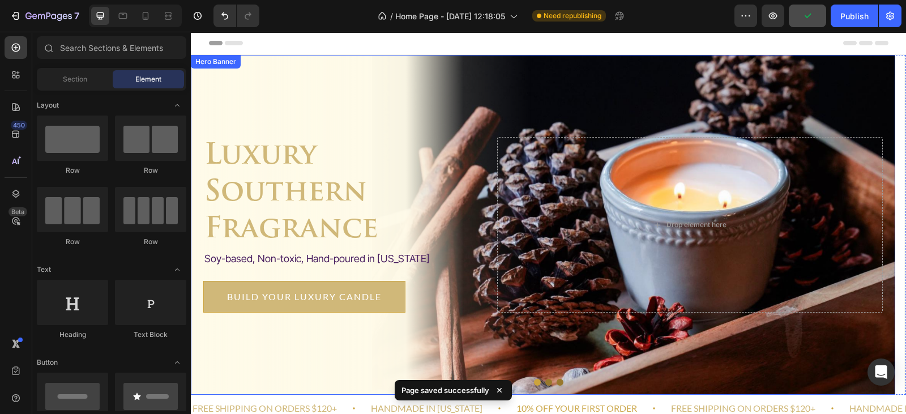
click at [622, 110] on div "Overlay" at bounding box center [543, 225] width 705 height 340
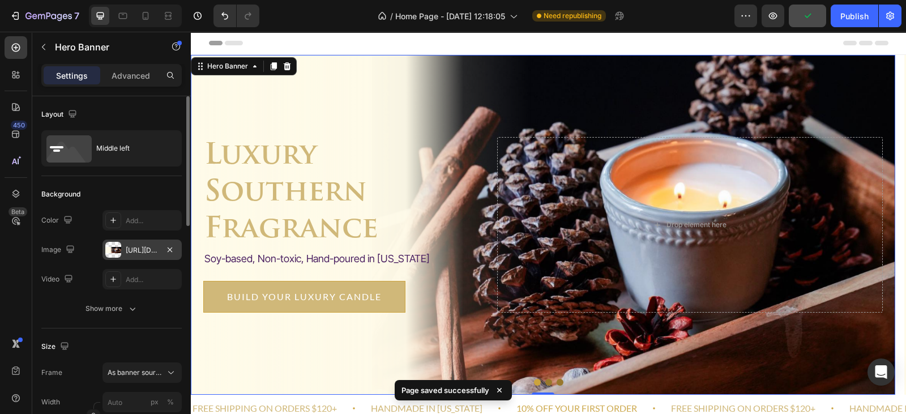
click at [148, 253] on div "[URL][DOMAIN_NAME]" at bounding box center [142, 250] width 33 height 10
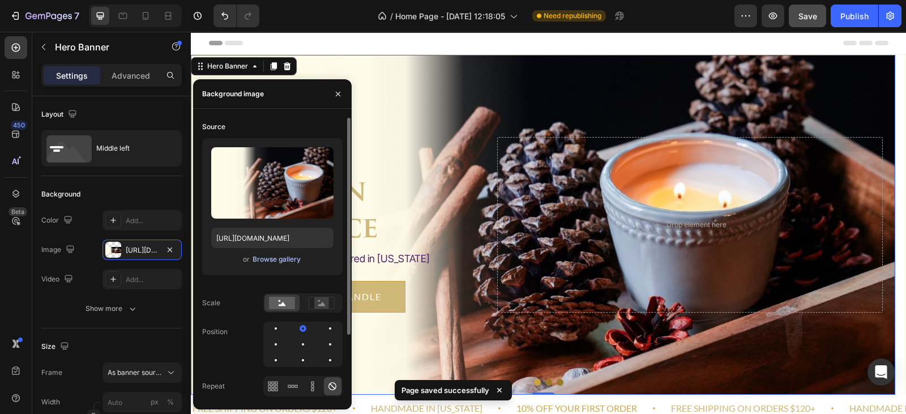
click at [262, 265] on button "Browse gallery" at bounding box center [276, 259] width 49 height 11
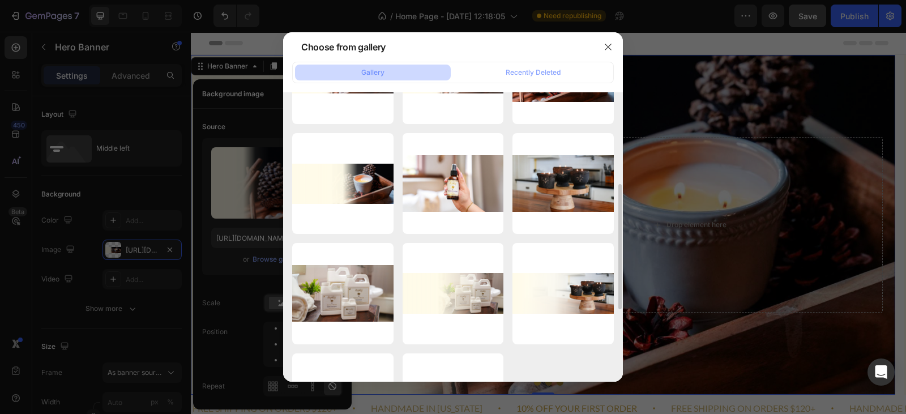
scroll to position [300, 0]
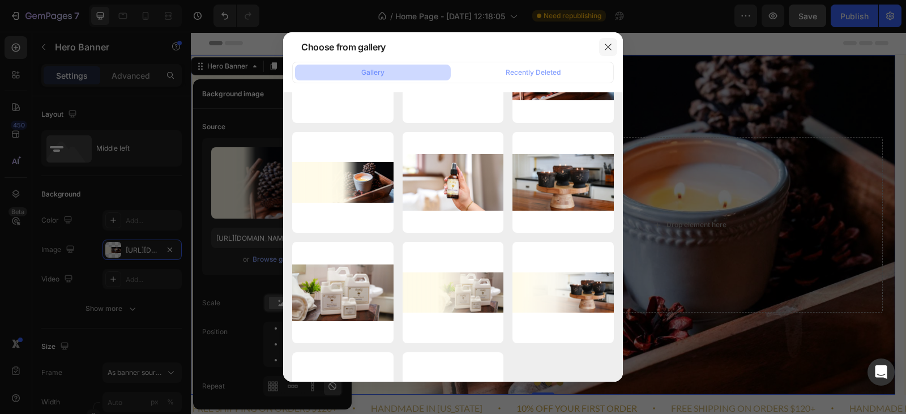
click at [611, 48] on icon "button" at bounding box center [608, 46] width 9 height 9
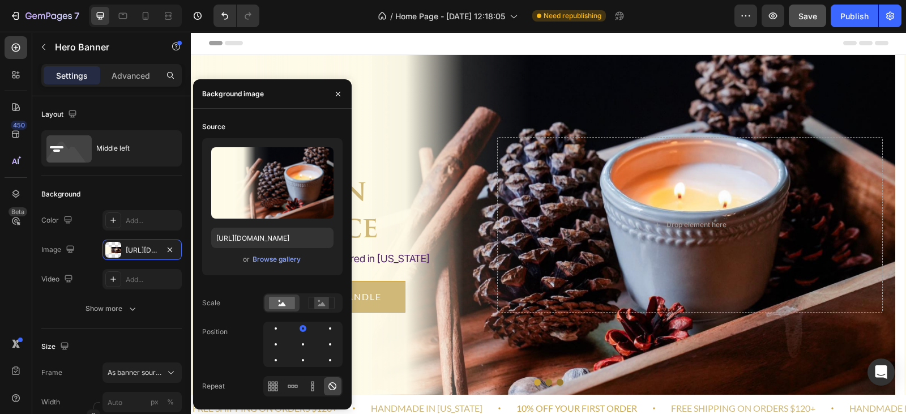
click at [672, 45] on div "Header" at bounding box center [549, 43] width 680 height 23
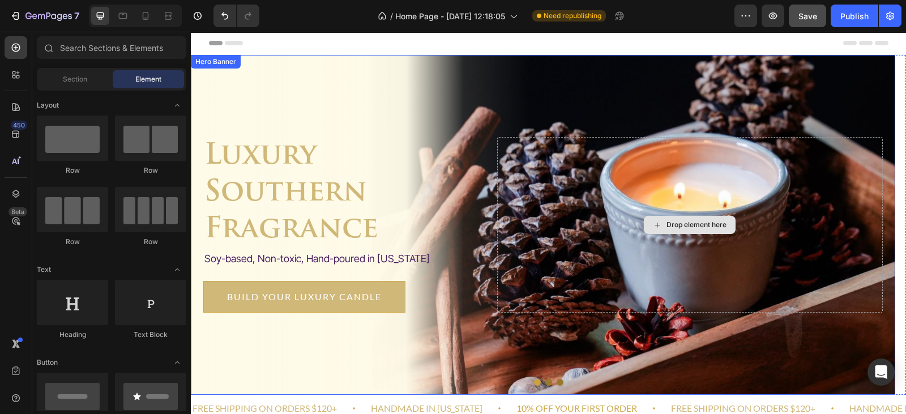
click at [804, 24] on button "Save" at bounding box center [807, 16] width 37 height 23
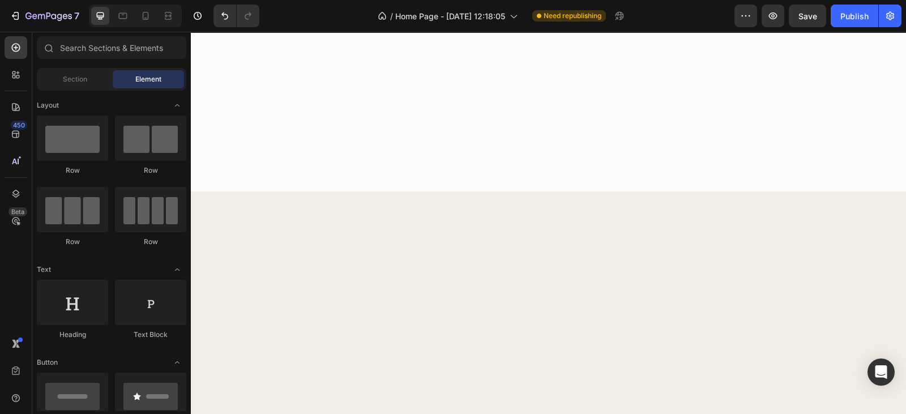
scroll to position [1870, 0]
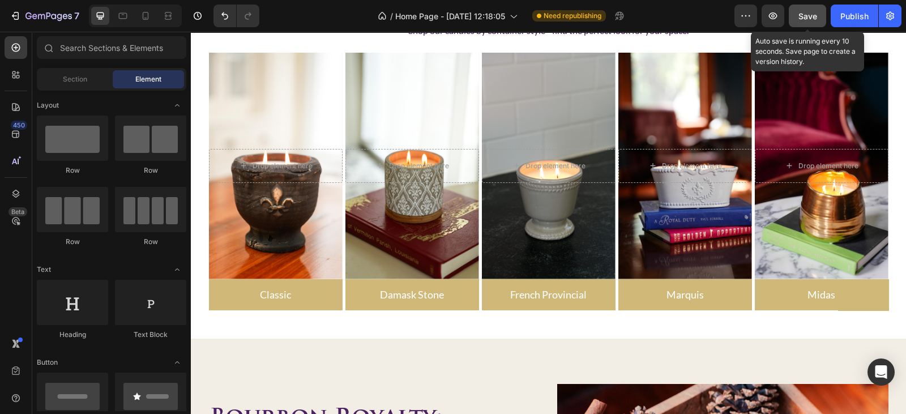
click at [818, 17] on button "Save" at bounding box center [807, 16] width 37 height 23
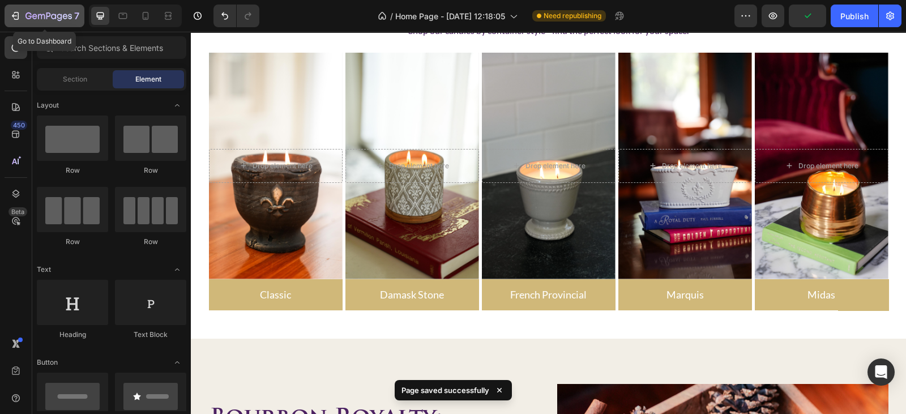
click at [31, 22] on div "7" at bounding box center [52, 16] width 54 height 14
